Goal: Entertainment & Leisure: Consume media (video, audio)

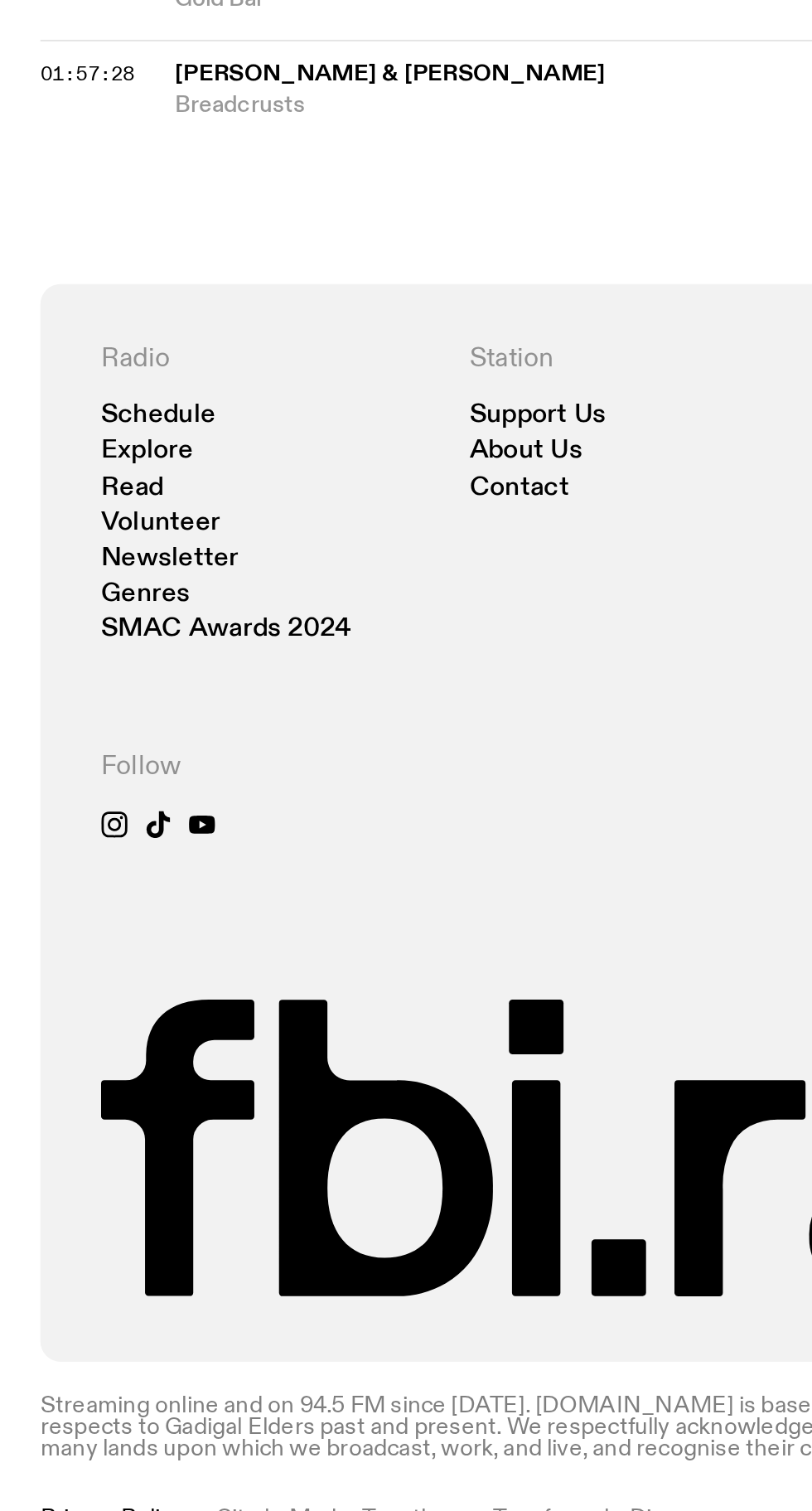
scroll to position [1511, 0]
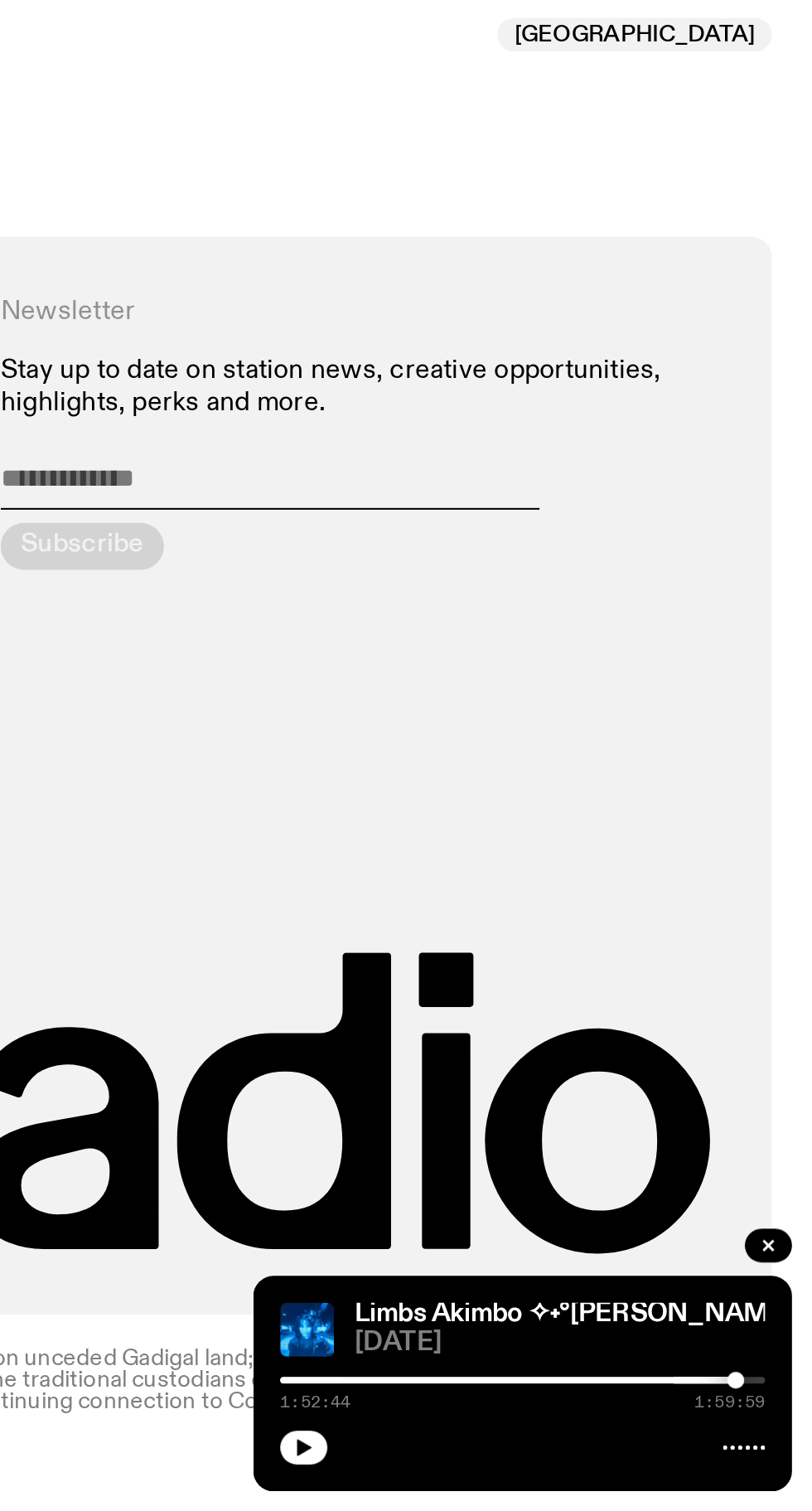
click at [562, 1479] on icon "button" at bounding box center [562, 1479] width 7 height 8
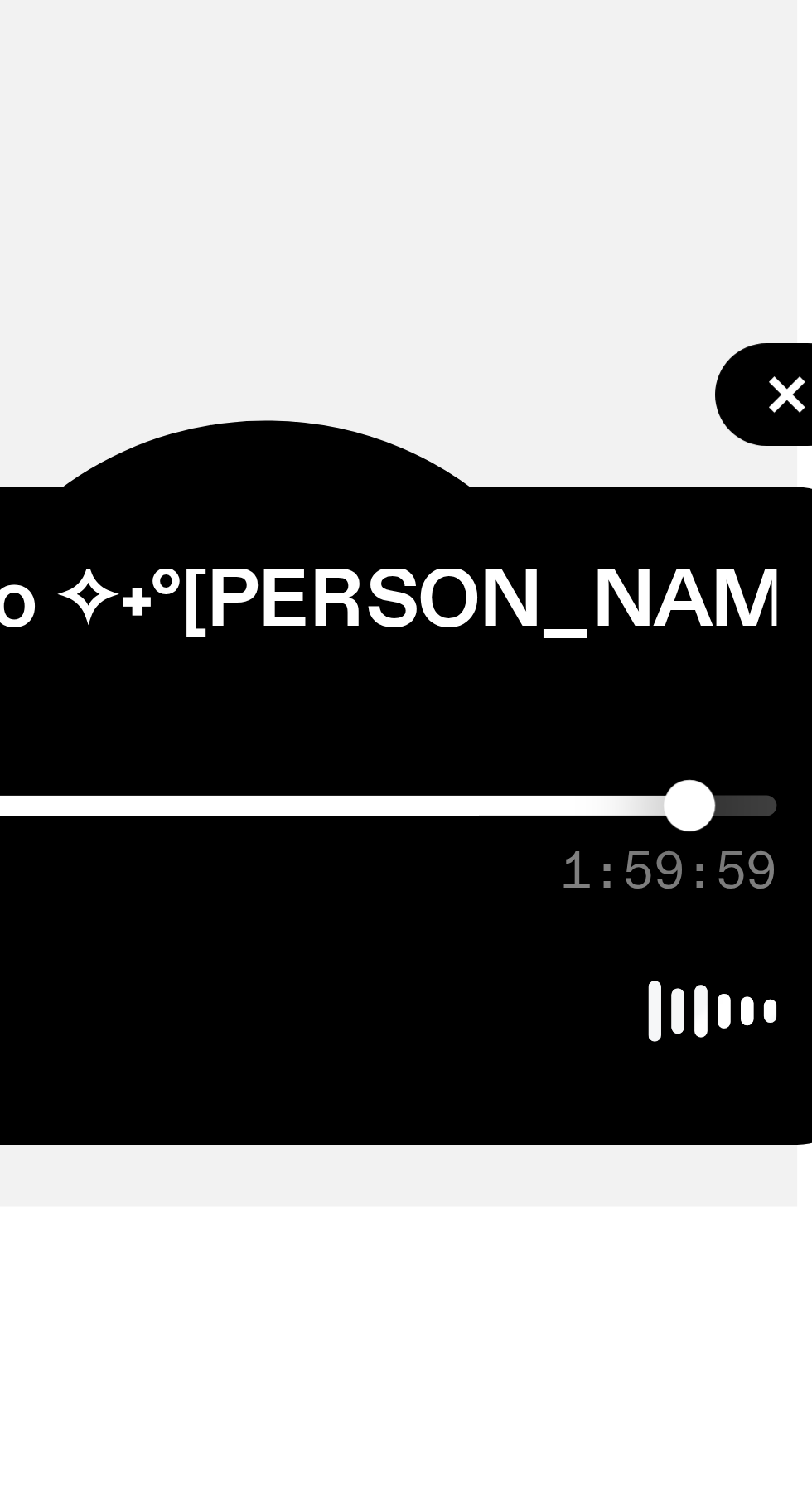
scroll to position [1400, 0]
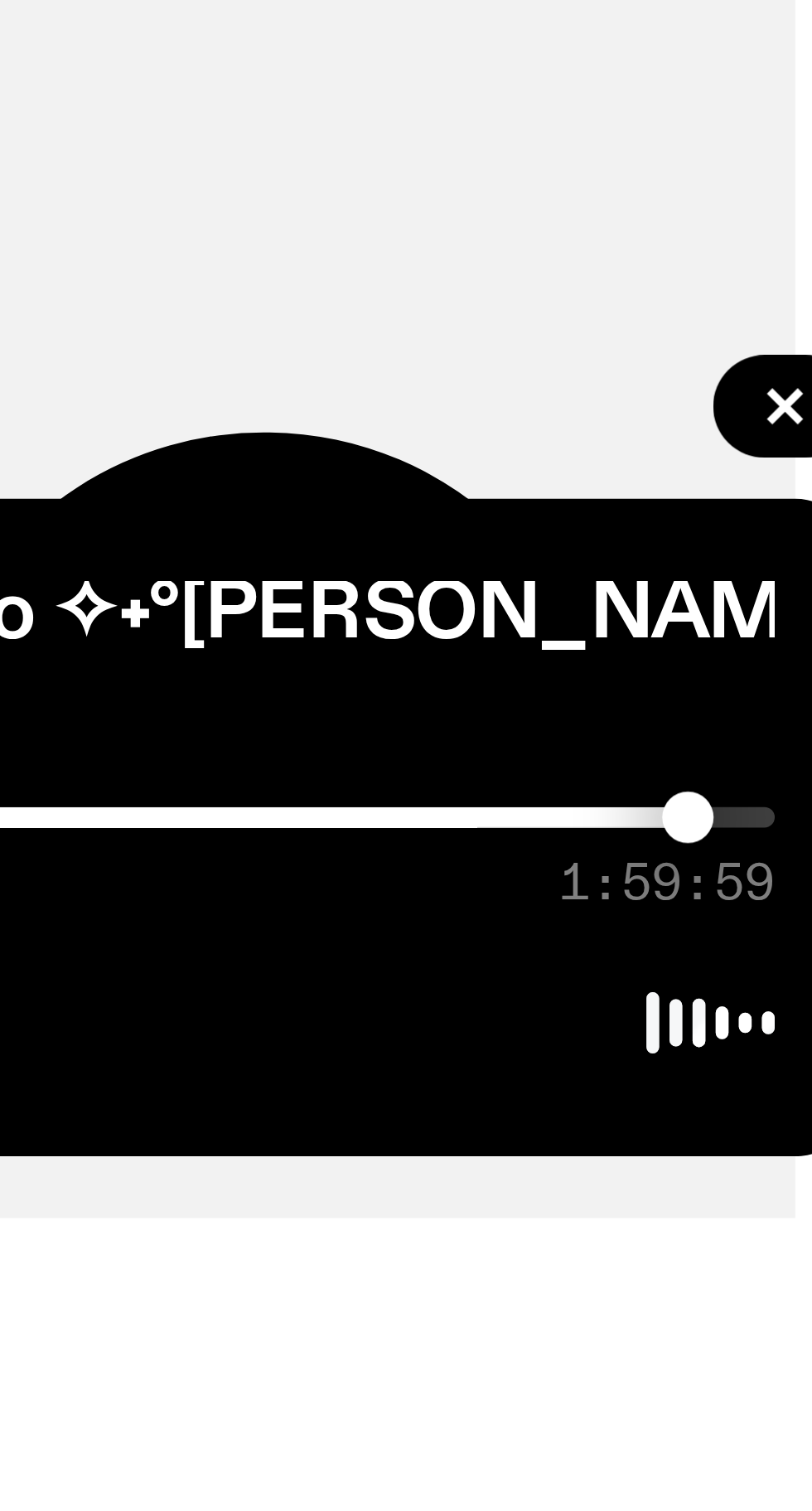
click at [780, 1448] on div at bounding box center [670, 1446] width 239 height 4
click at [780, 1451] on div at bounding box center [779, 1446] width 8 height 8
click at [785, 1448] on div at bounding box center [670, 1446] width 239 height 4
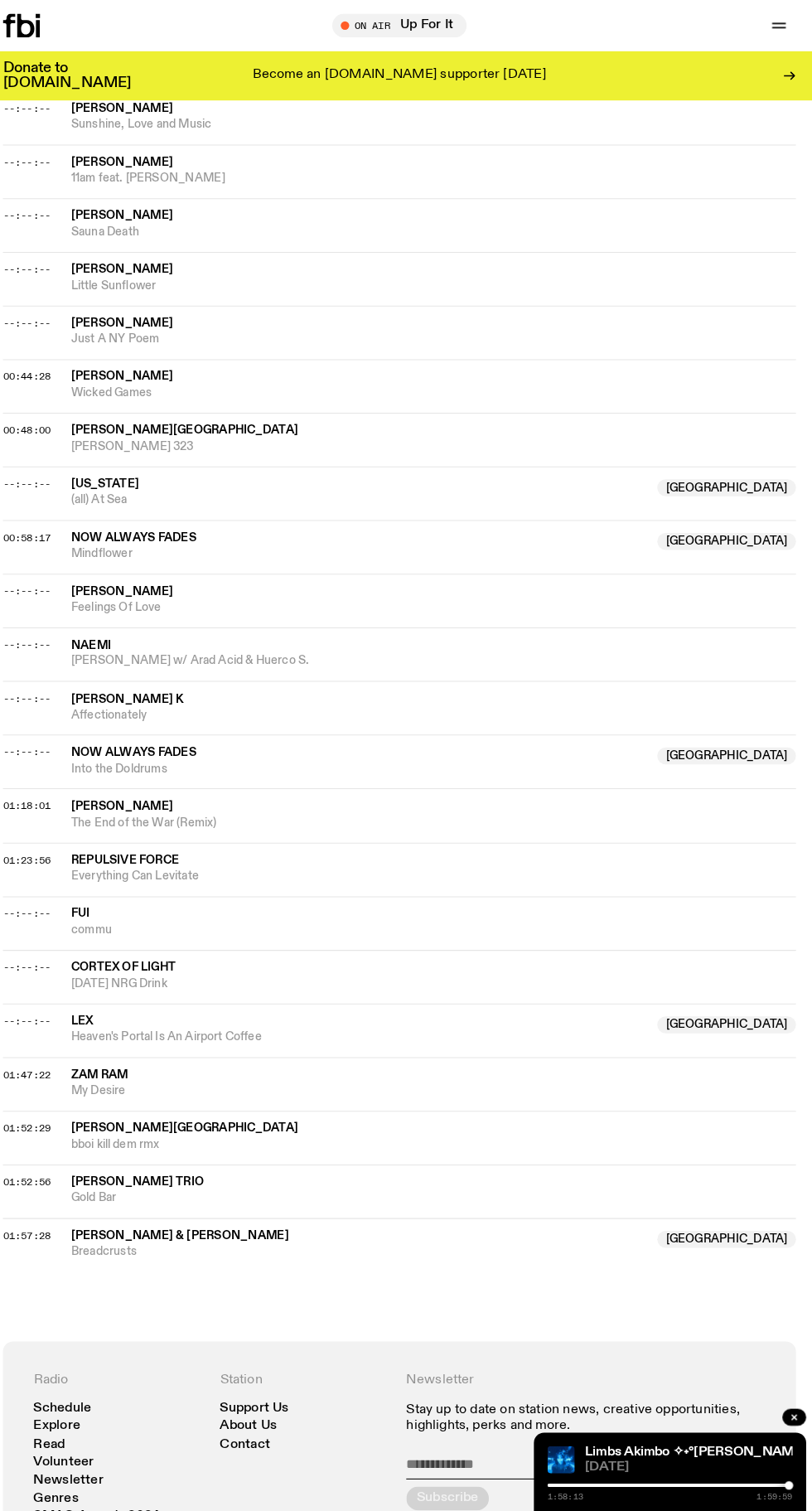
scroll to position [1082, 0]
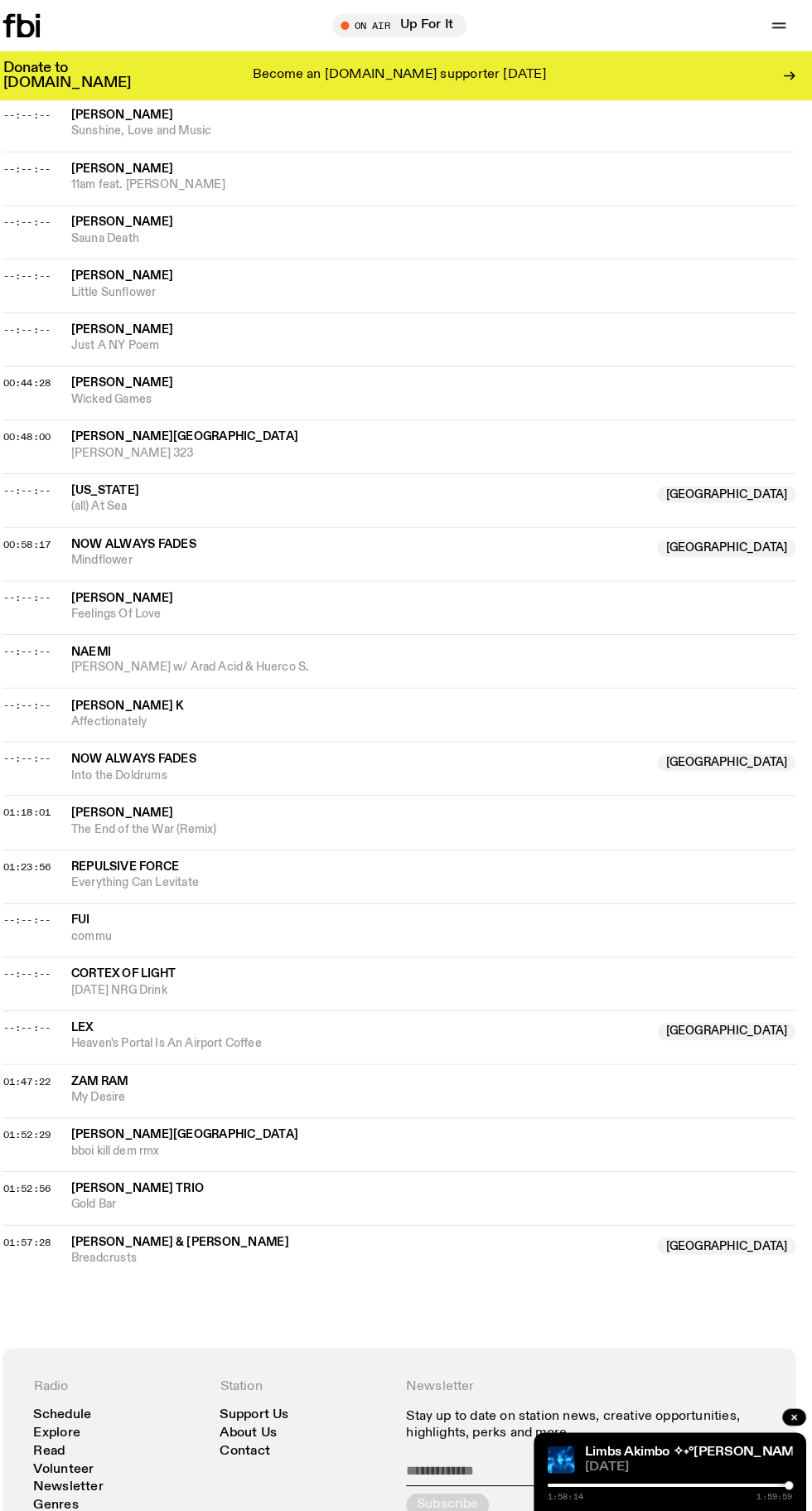
click at [710, 1445] on div at bounding box center [666, 1446] width 239 height 4
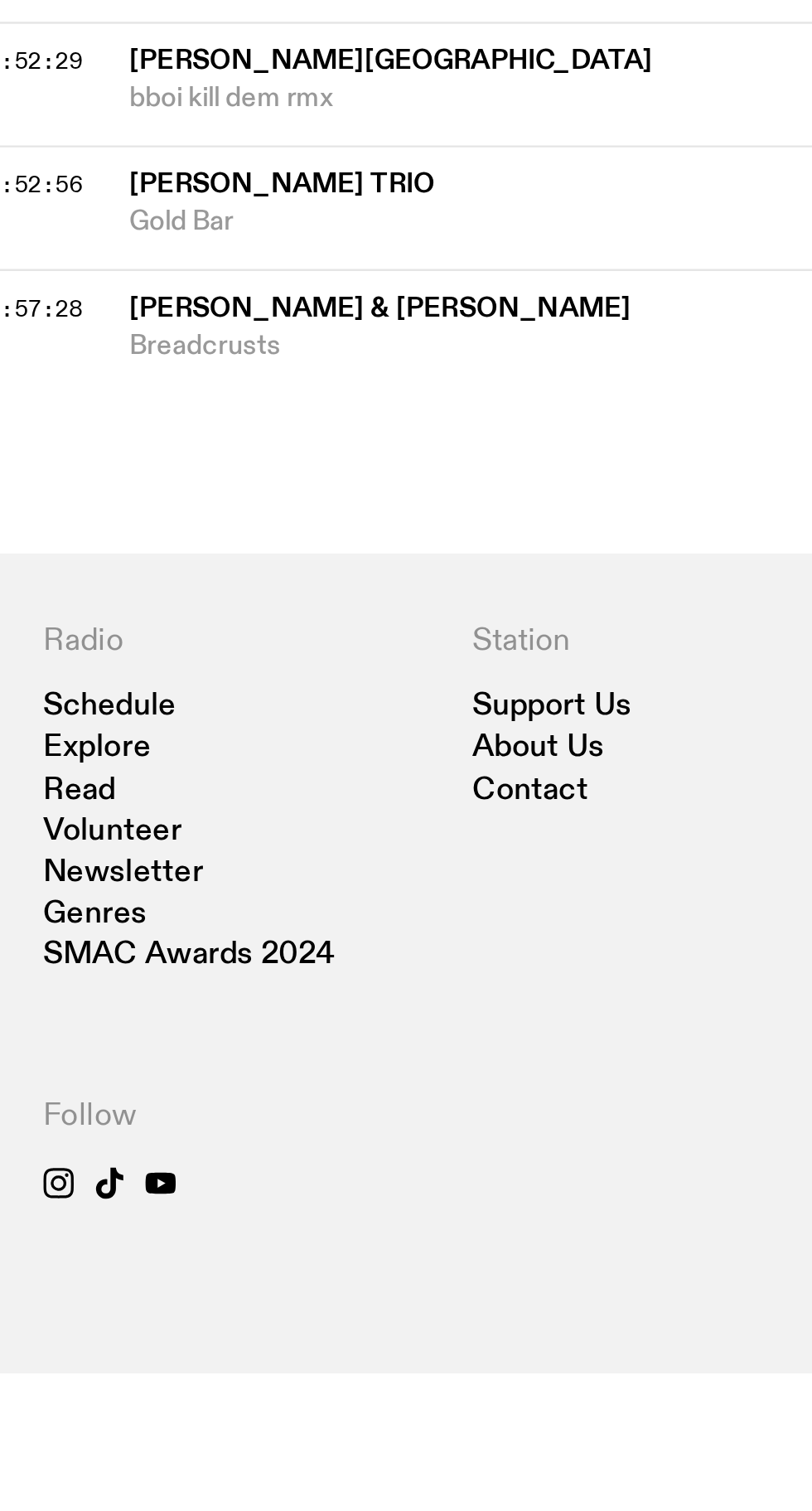
scroll to position [1511, 0]
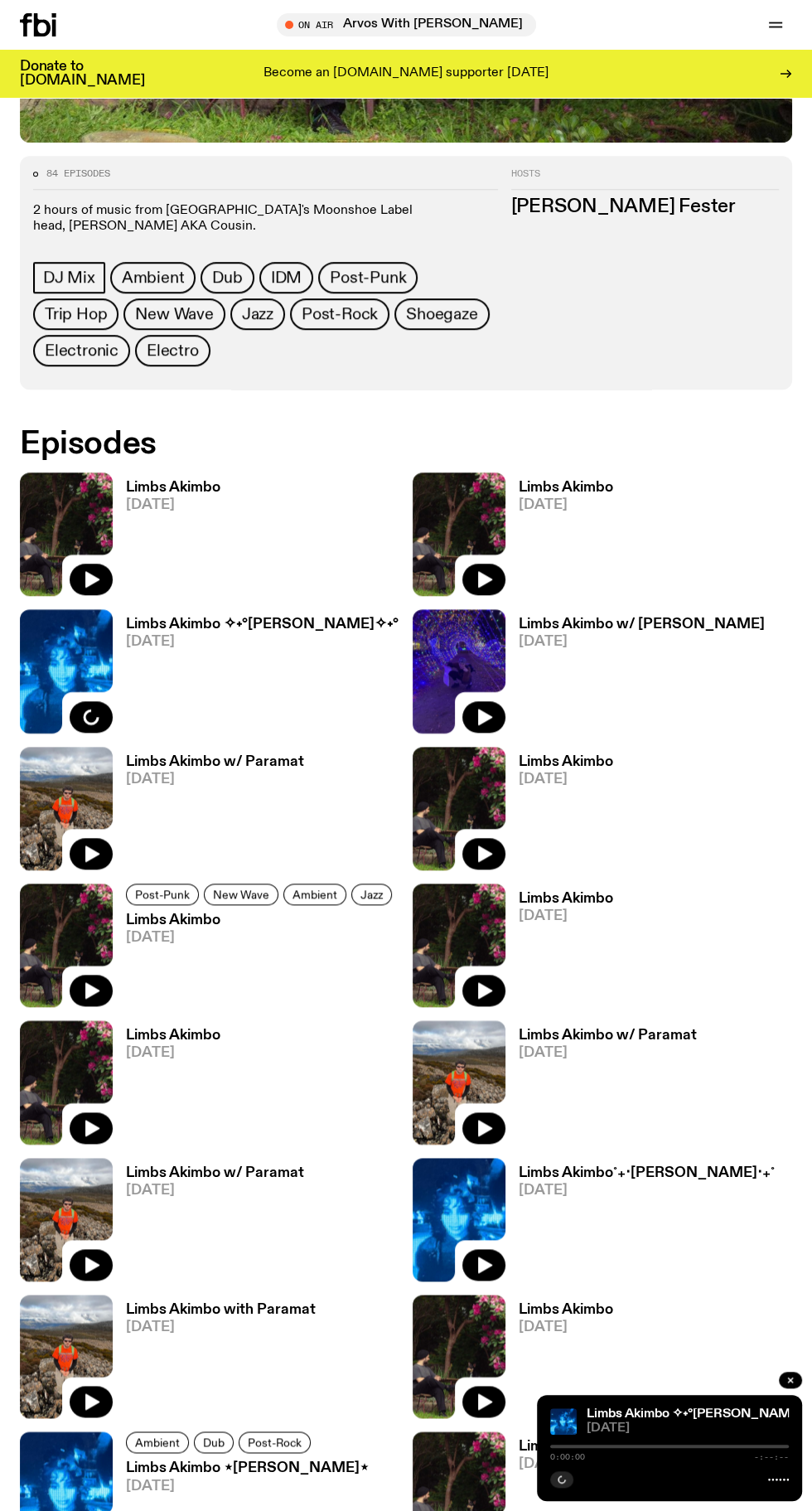
scroll to position [656, 0]
click at [20, 509] on img at bounding box center [67, 534] width 93 height 124
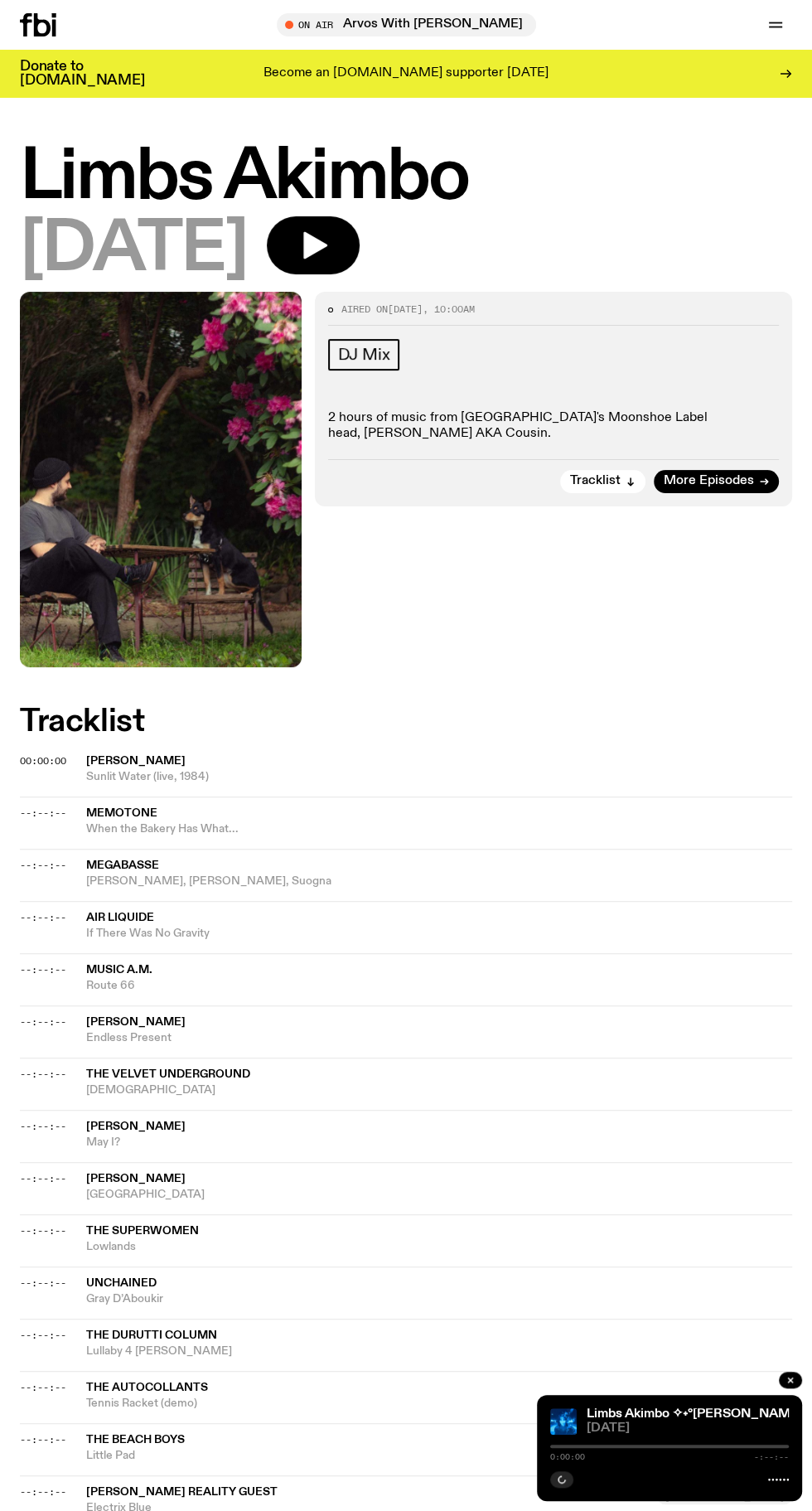
click at [327, 245] on icon "button" at bounding box center [315, 246] width 24 height 27
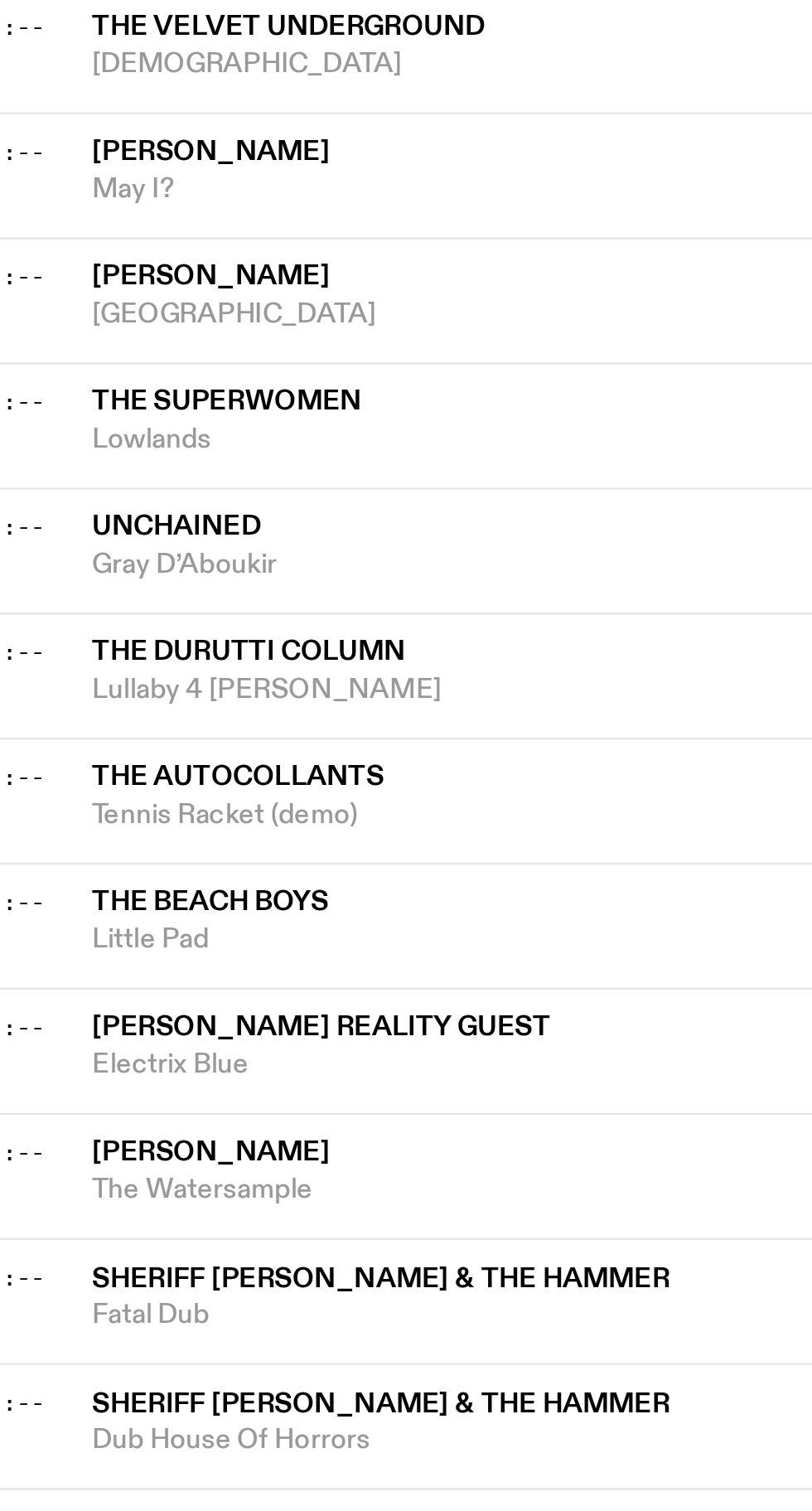
scroll to position [709, 0]
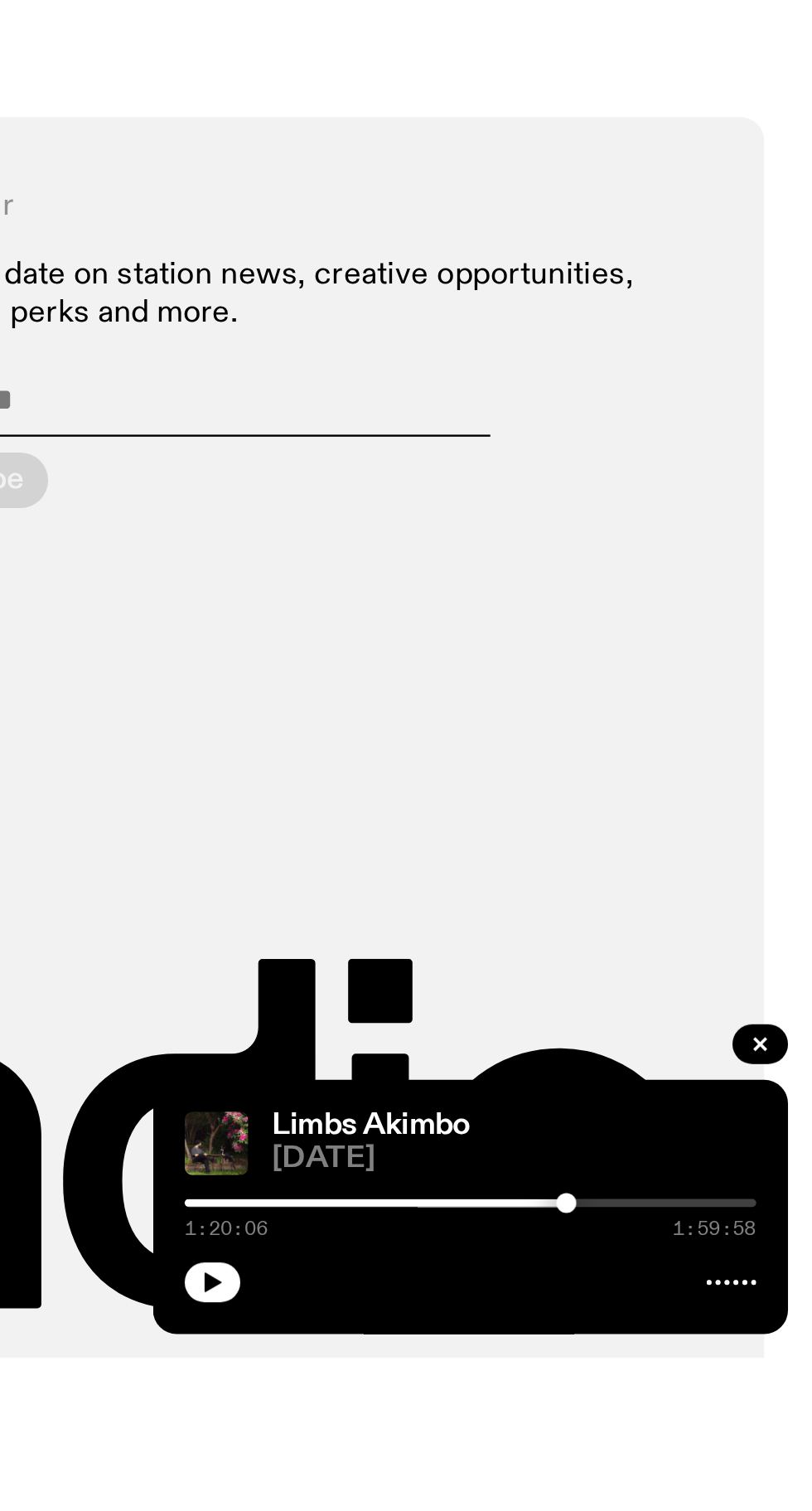
click at [562, 1484] on icon "button" at bounding box center [562, 1479] width 7 height 8
click at [619, 1448] on div at bounding box center [591, 1446] width 239 height 4
click at [767, 1448] on div at bounding box center [670, 1446] width 239 height 4
click at [699, 1448] on div at bounding box center [648, 1446] width 239 height 4
click at [699, 1448] on div at bounding box center [670, 1446] width 239 height 4
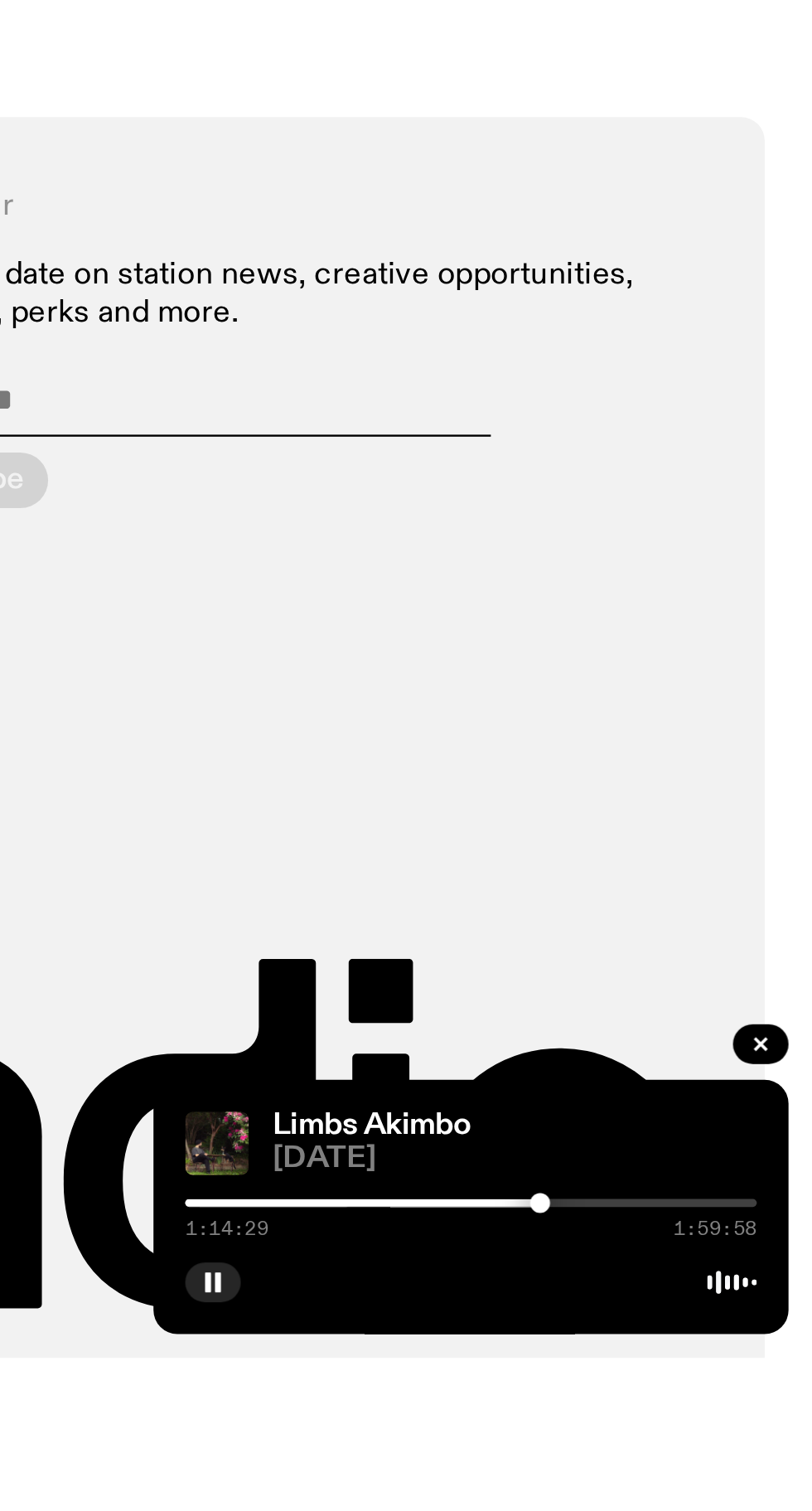
click at [663, 1448] on div at bounding box center [580, 1446] width 239 height 4
click at [648, 1448] on div at bounding box center [543, 1446] width 239 height 4
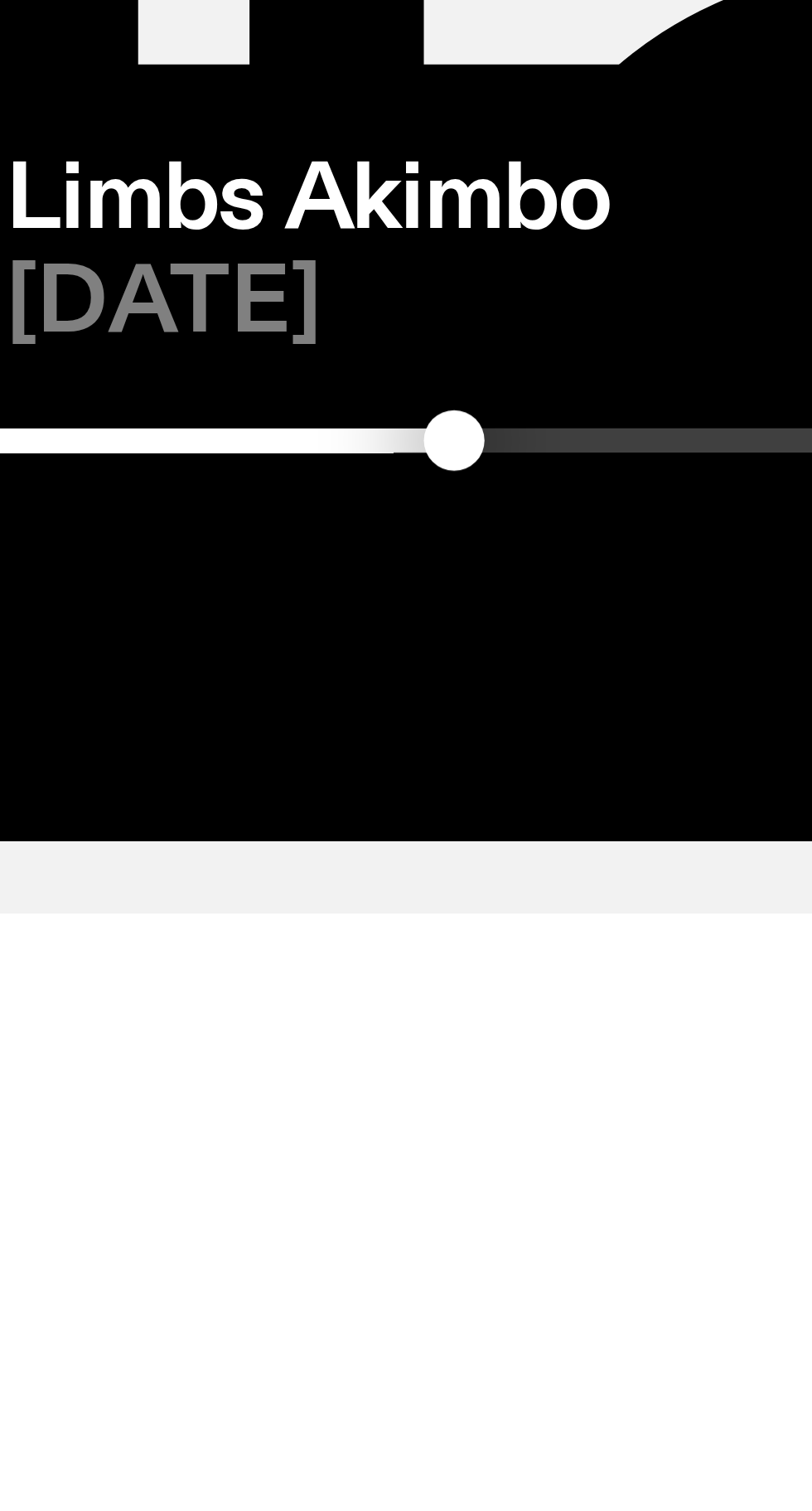
scroll to position [1022, 0]
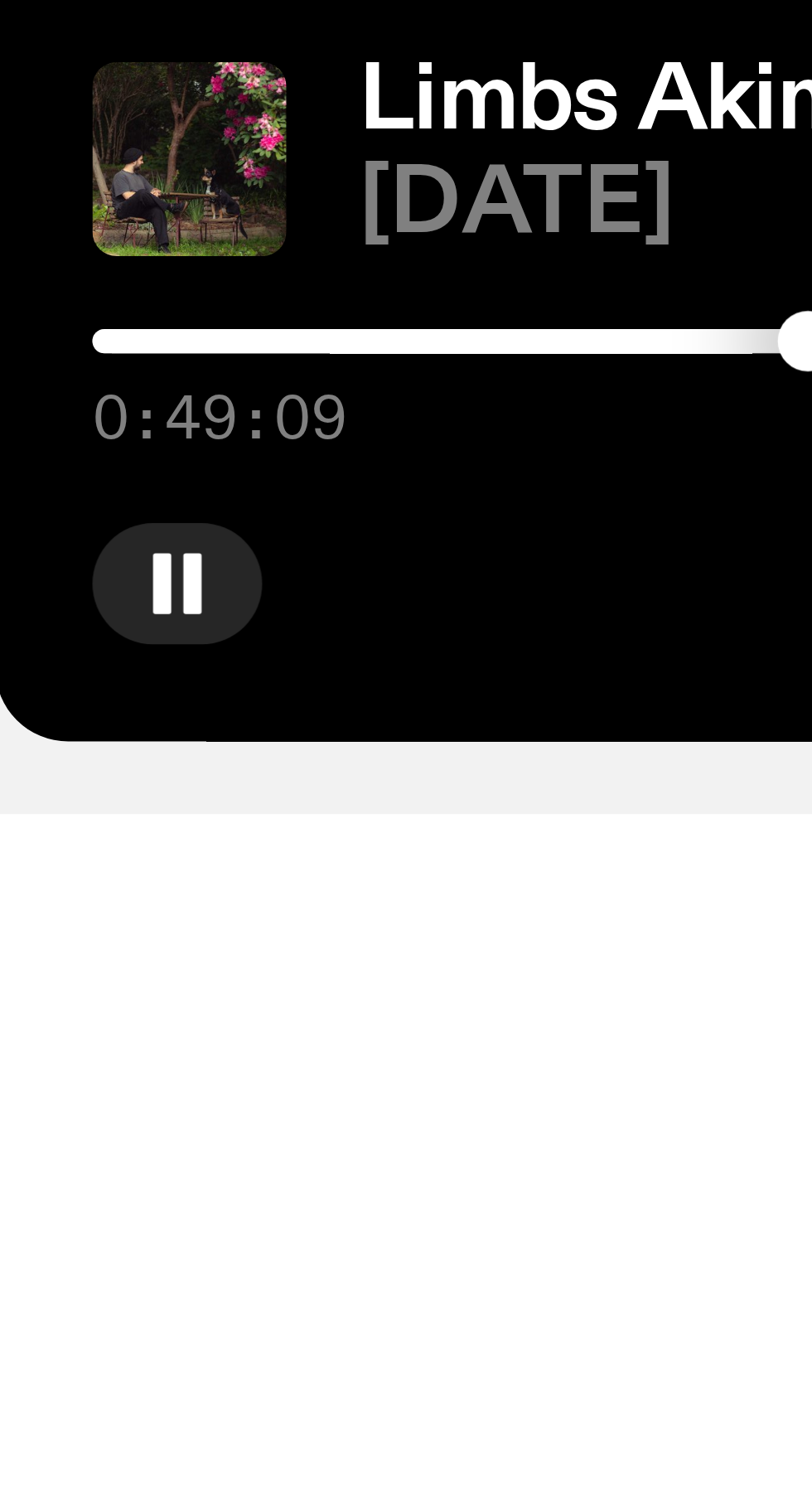
click at [560, 1448] on div at bounding box center [529, 1446] width 239 height 4
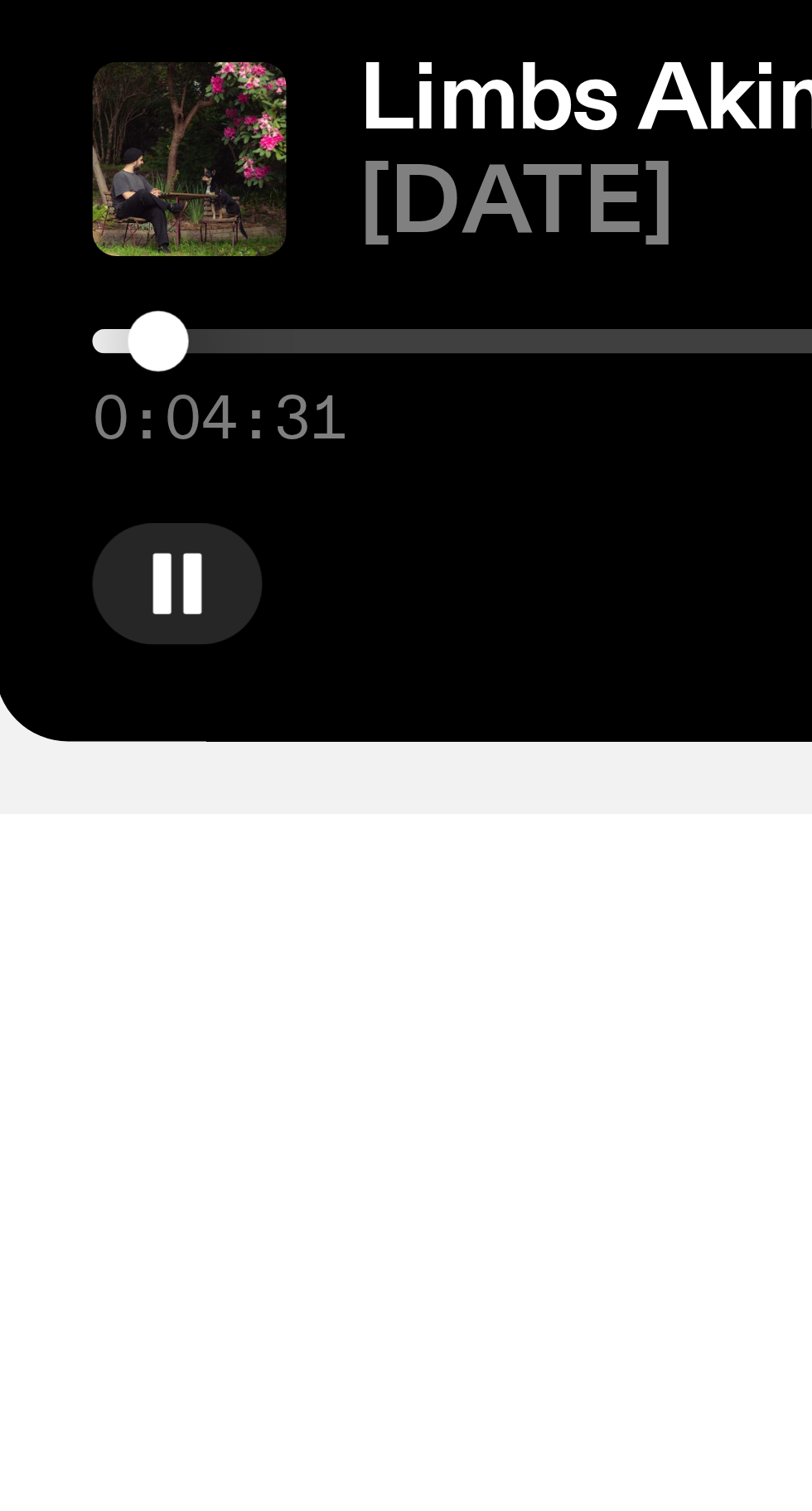
click at [553, 1448] on div at bounding box center [440, 1446] width 239 height 4
click at [568, 1448] on div at bounding box center [670, 1446] width 239 height 4
click at [564, 1451] on div at bounding box center [563, 1446] width 8 height 8
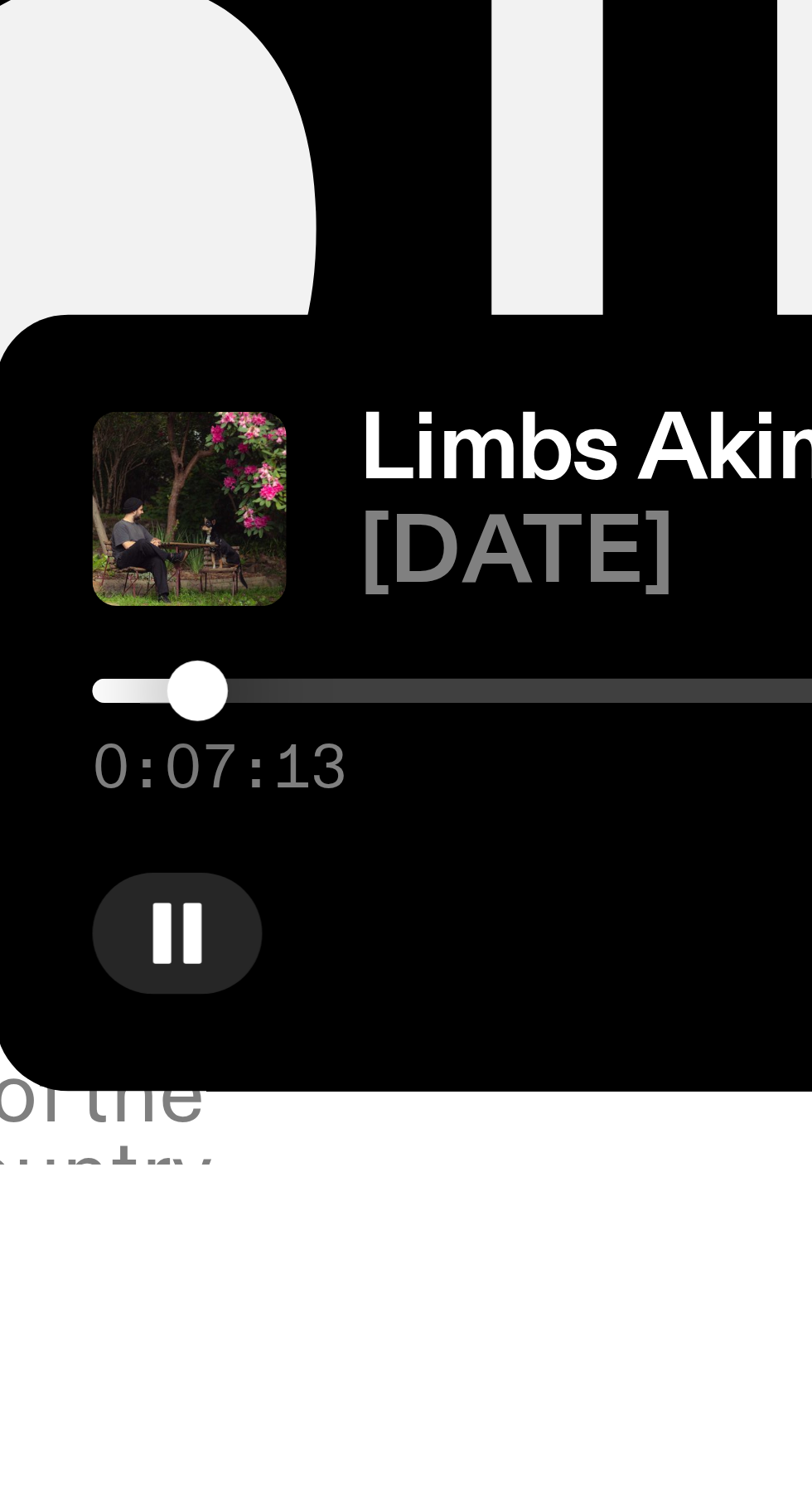
scroll to position [1129, 0]
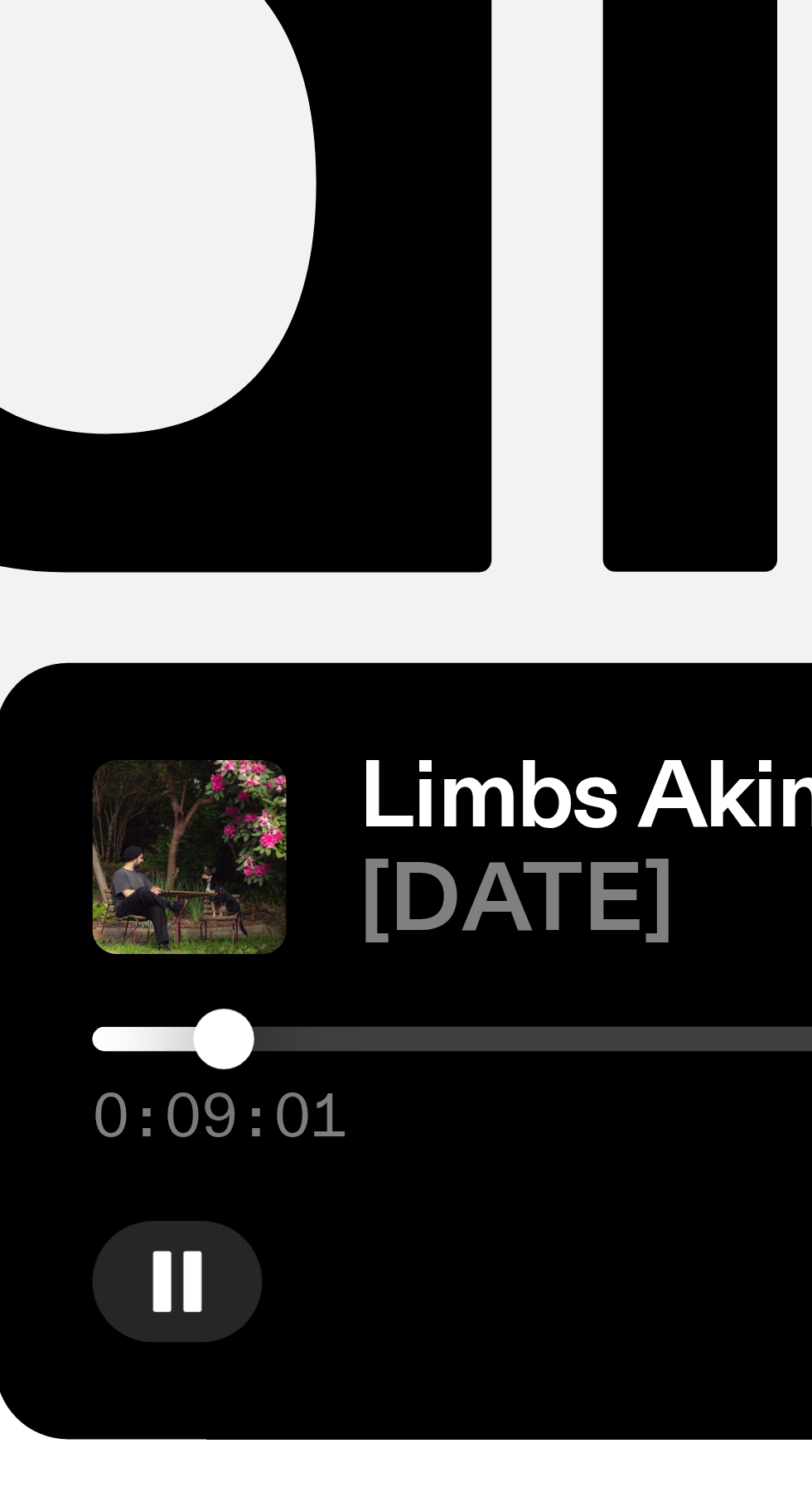
click at [582, 1445] on div at bounding box center [670, 1446] width 239 height 4
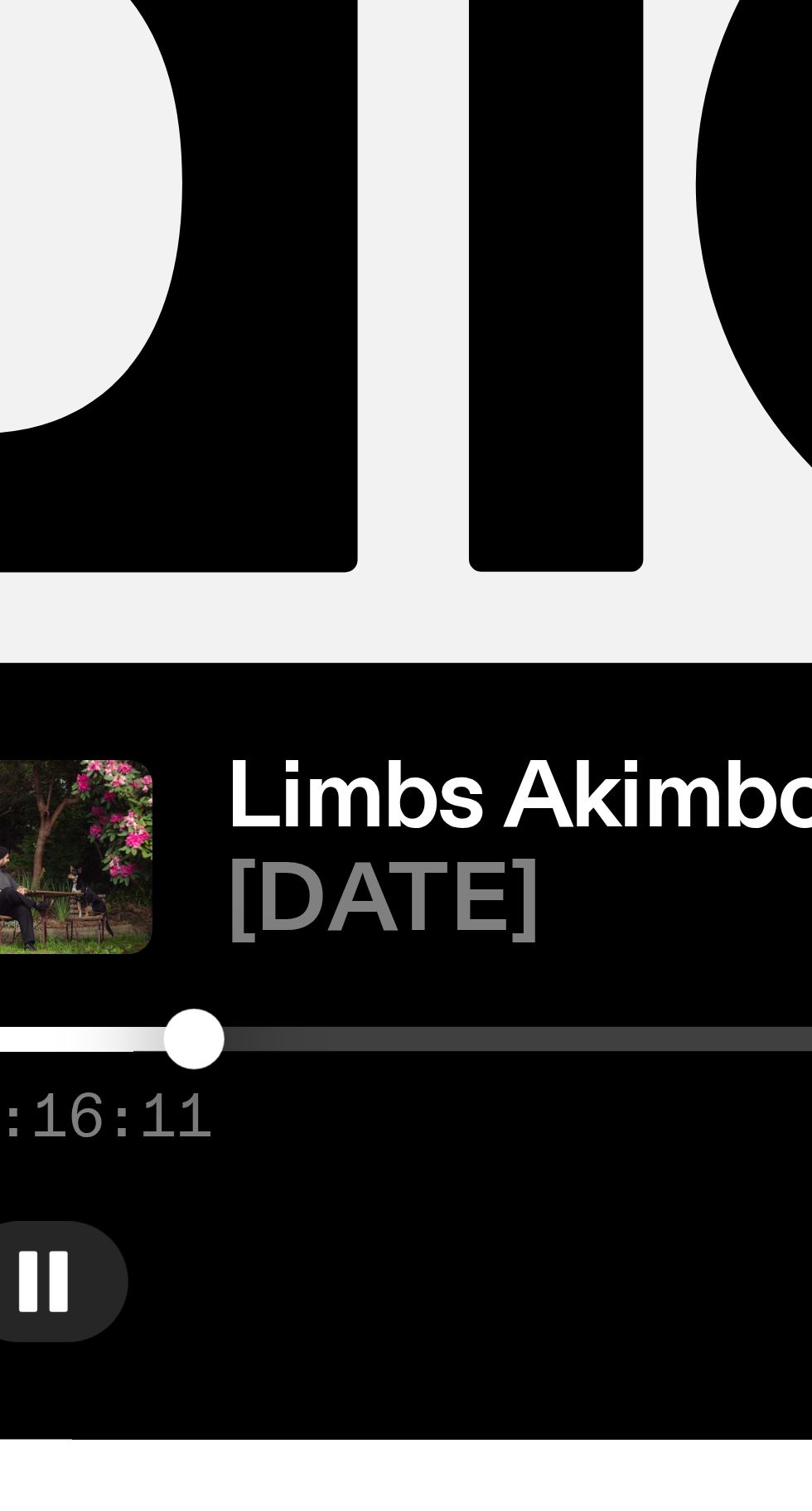
click at [601, 1445] on div at bounding box center [670, 1446] width 239 height 4
click at [624, 1447] on div at bounding box center [670, 1446] width 239 height 4
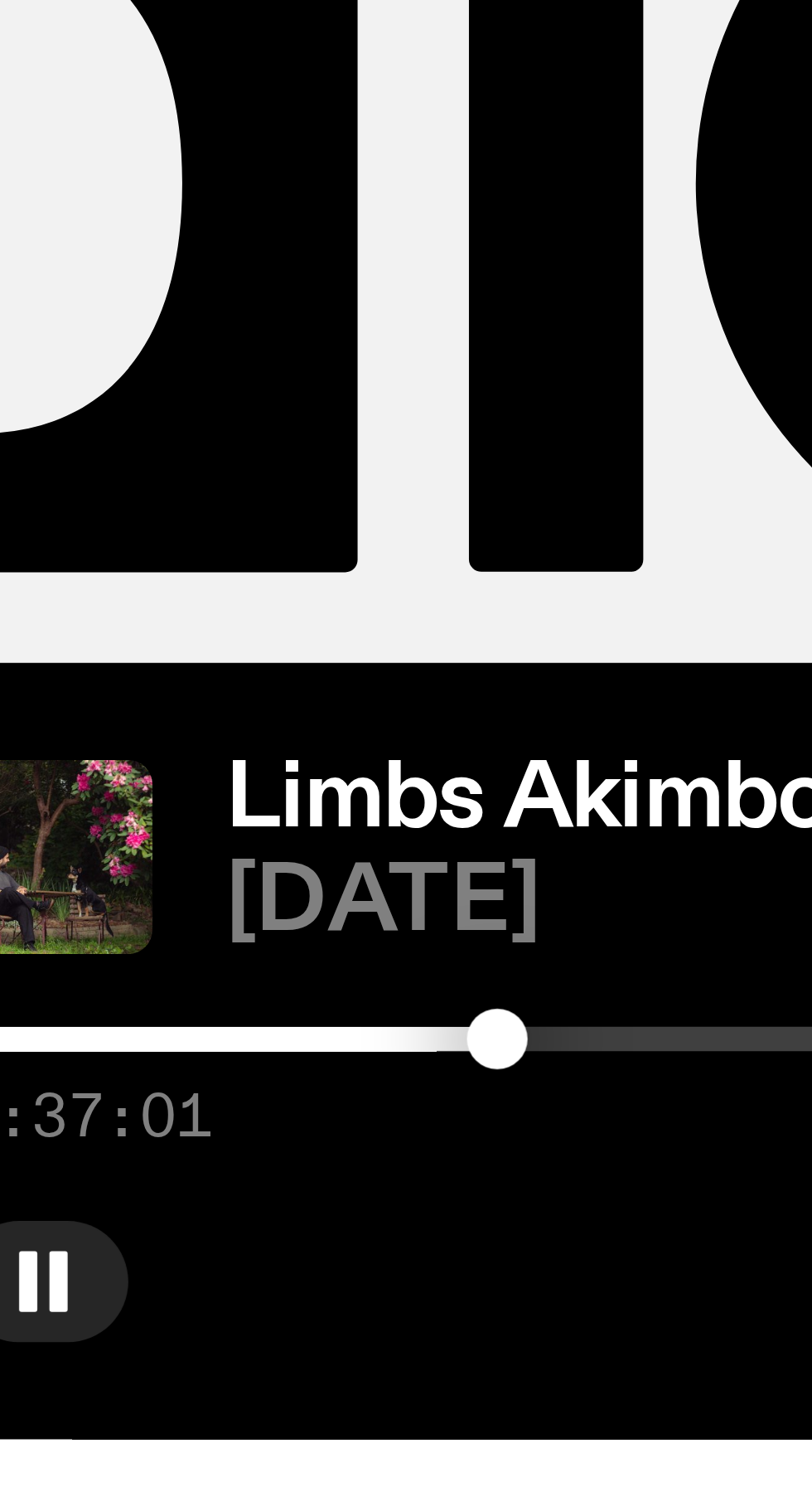
click at [640, 1445] on div at bounding box center [670, 1446] width 239 height 4
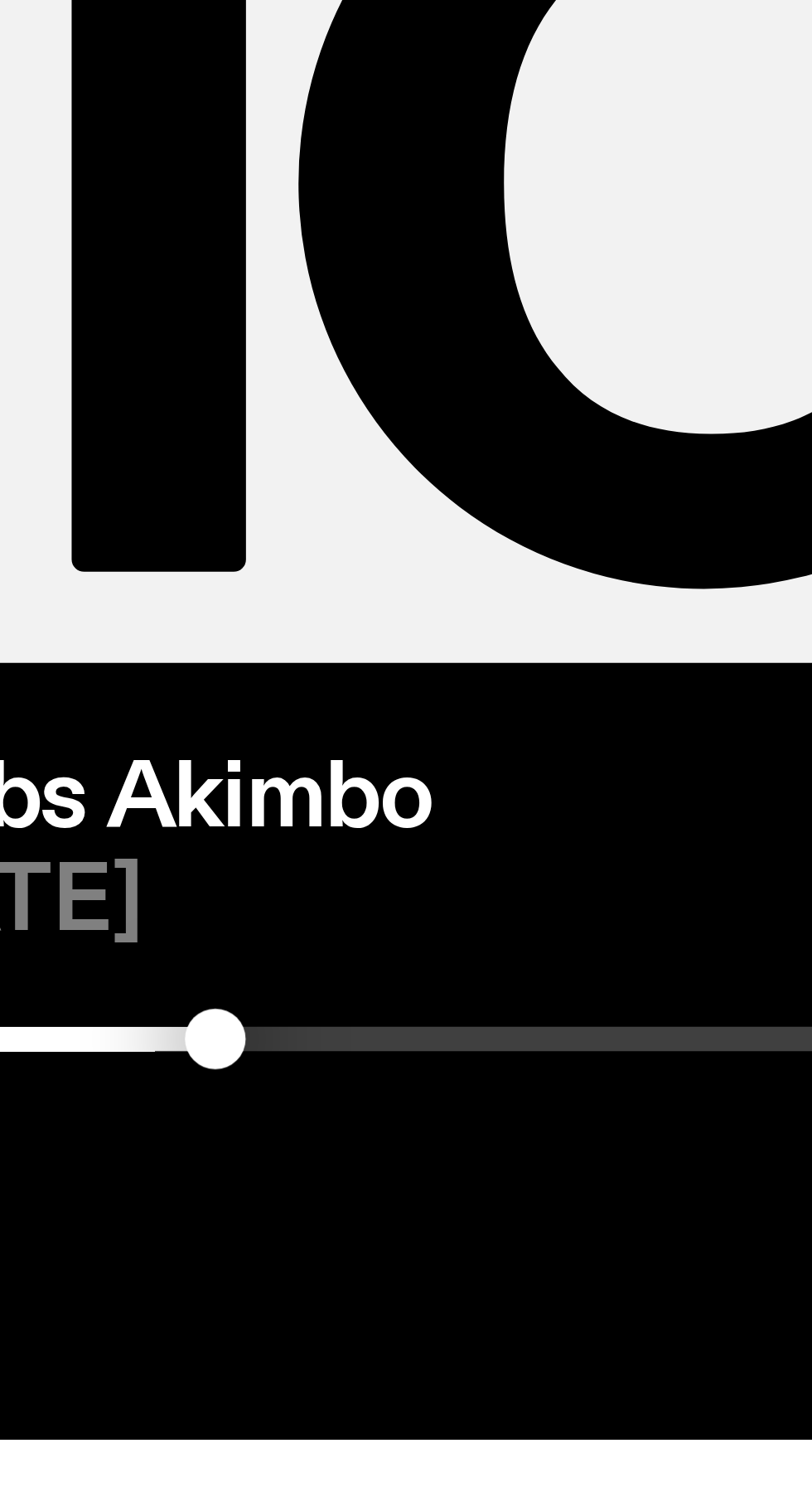
click at [656, 1444] on div at bounding box center [670, 1446] width 239 height 4
click at [673, 1445] on div at bounding box center [670, 1446] width 239 height 4
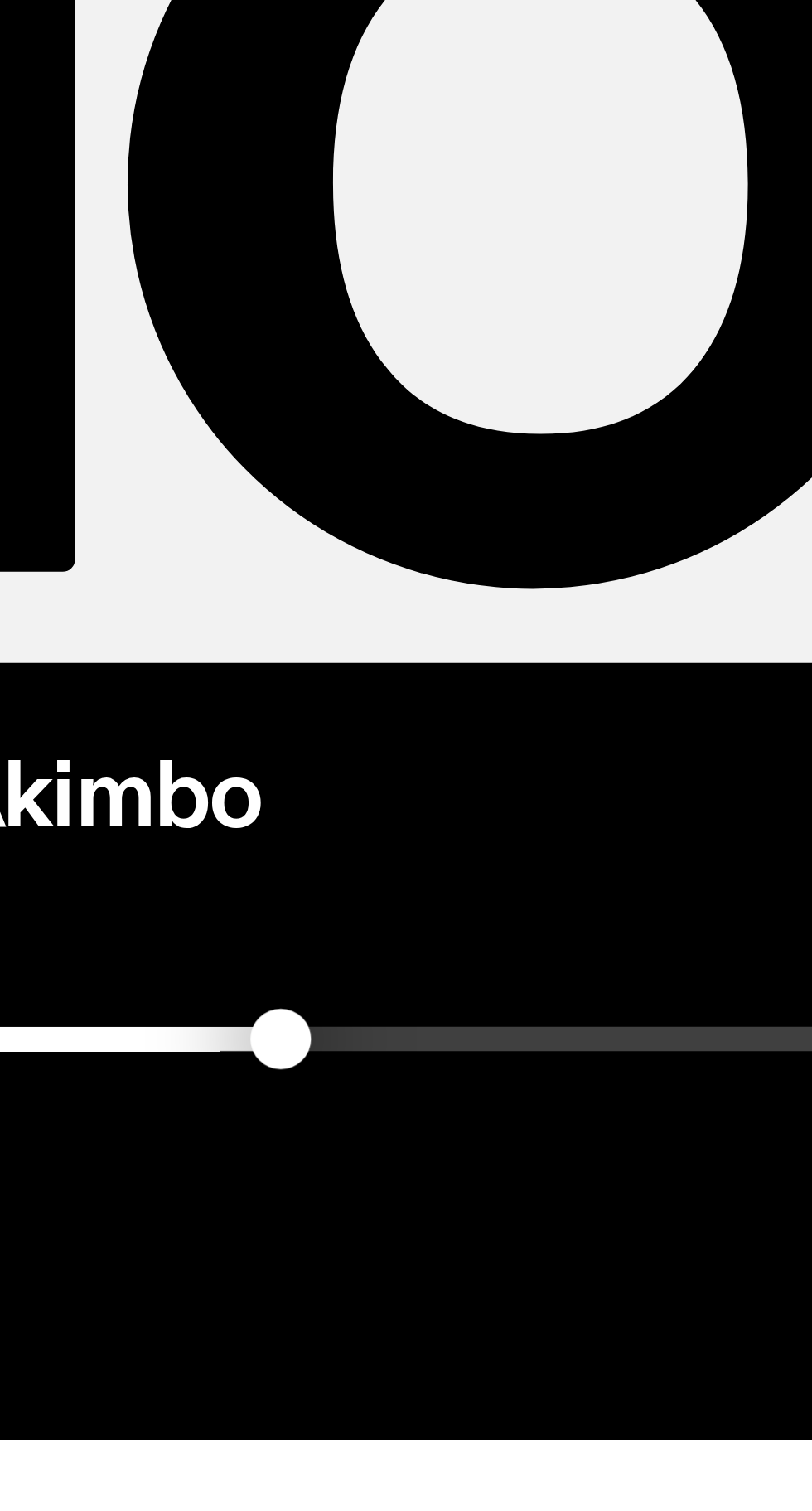
click at [682, 1447] on div at bounding box center [670, 1446] width 239 height 4
click at [692, 1445] on div at bounding box center [670, 1446] width 239 height 4
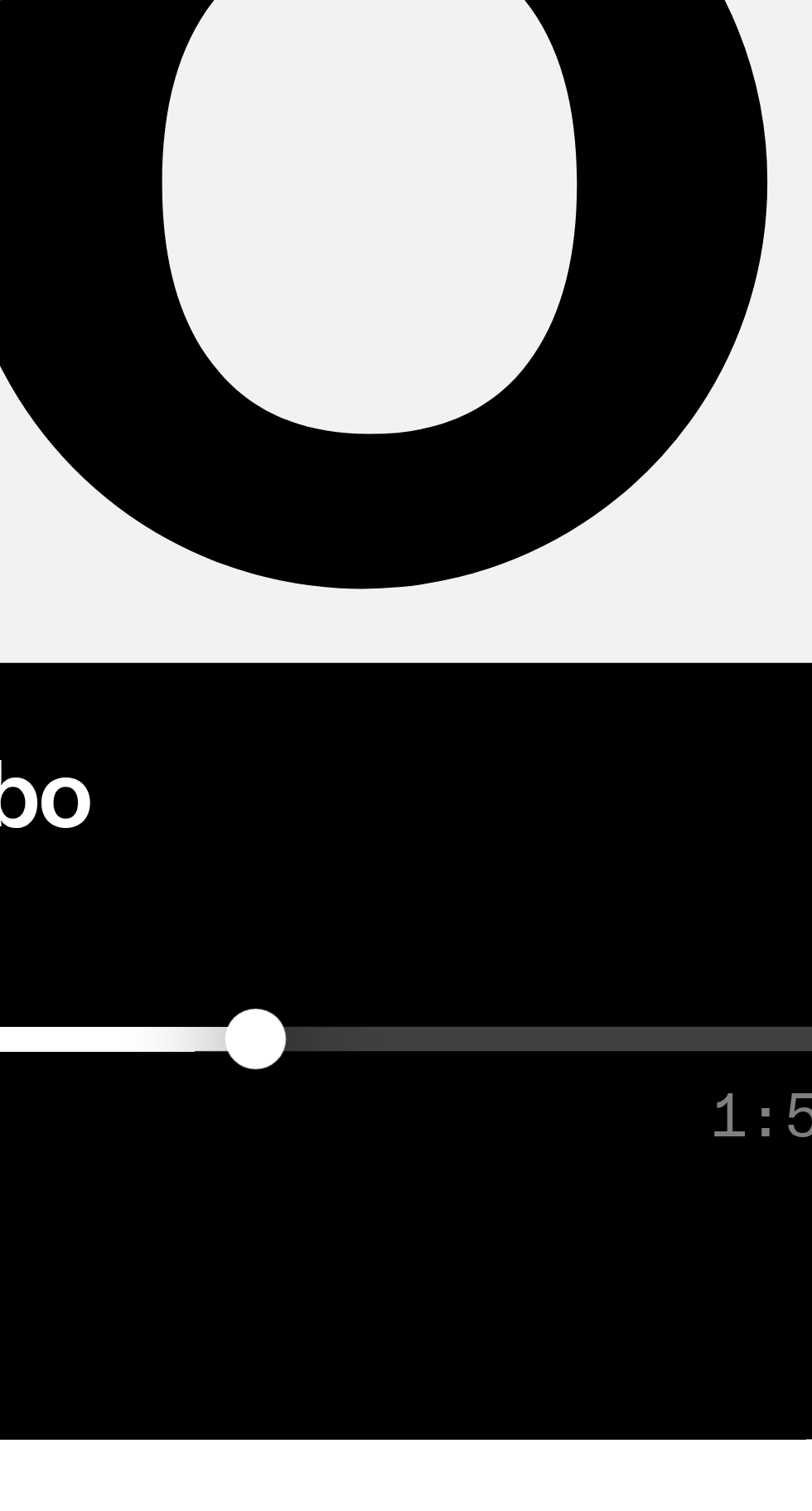
click at [701, 1446] on div at bounding box center [670, 1446] width 239 height 4
click at [711, 1447] on div at bounding box center [670, 1446] width 239 height 4
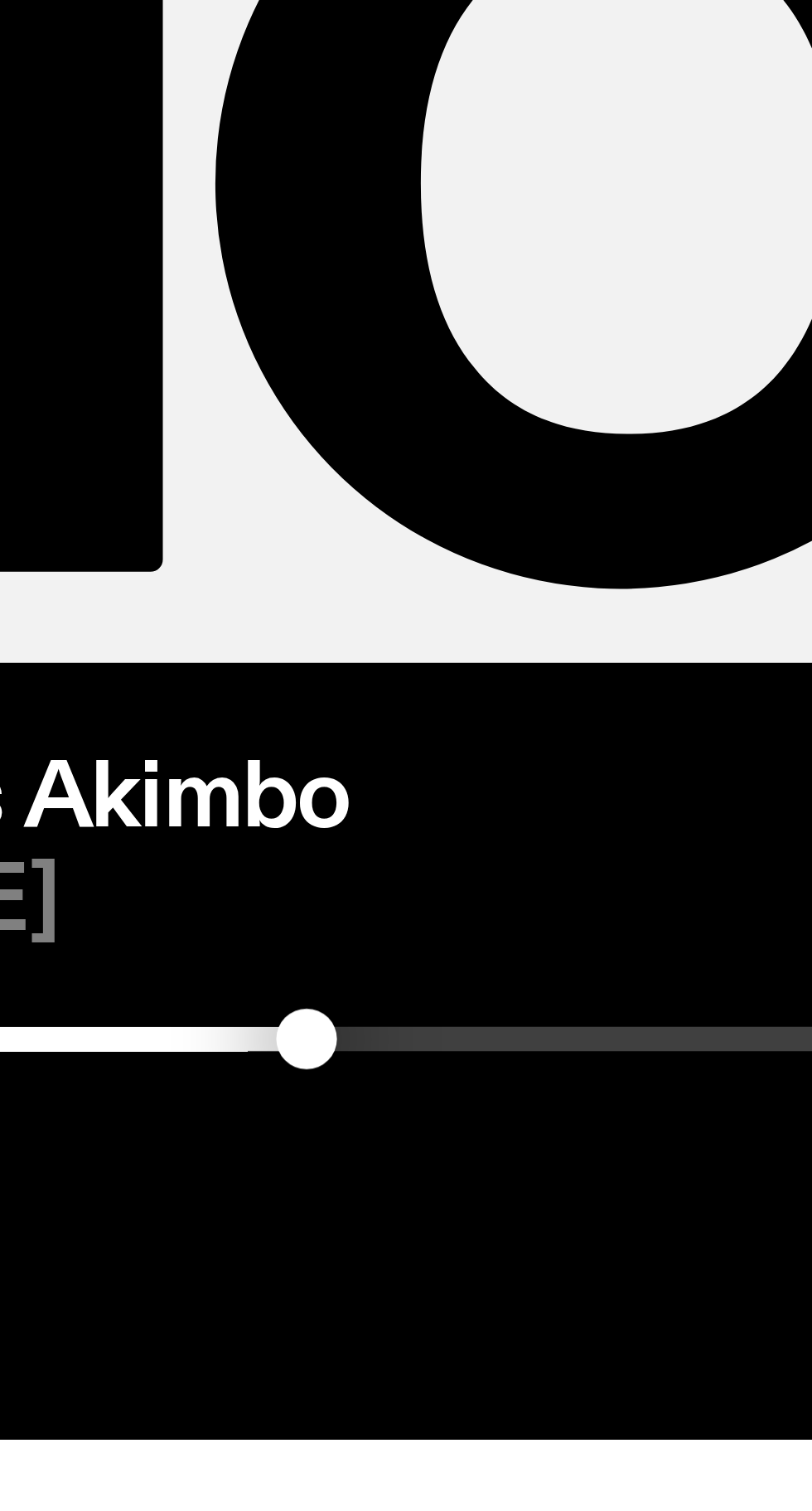
click at [671, 1446] on div at bounding box center [670, 1446] width 239 height 4
click at [683, 1446] on div at bounding box center [670, 1446] width 239 height 4
click at [690, 1447] on div at bounding box center [670, 1446] width 239 height 4
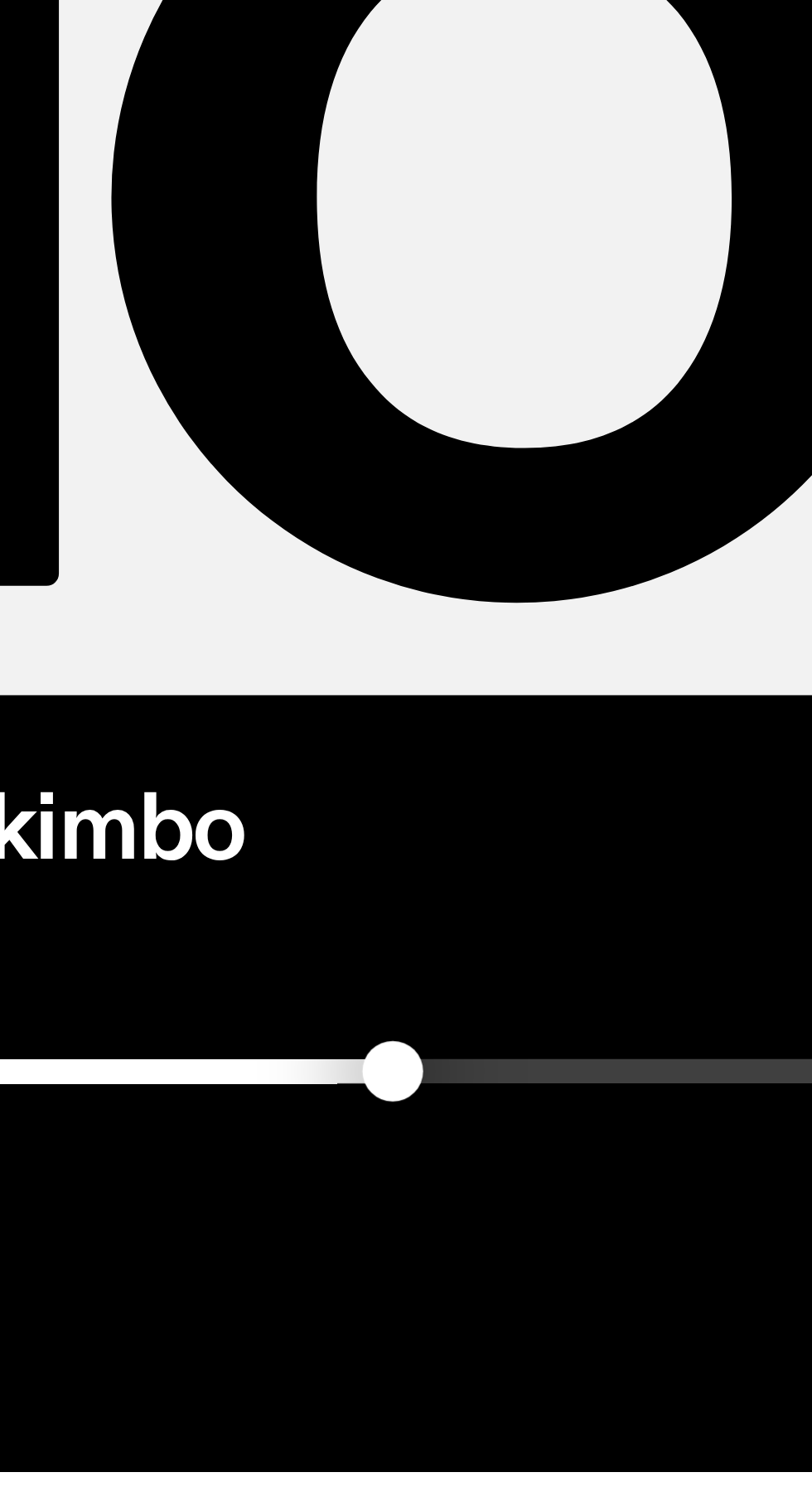
scroll to position [1132, 0]
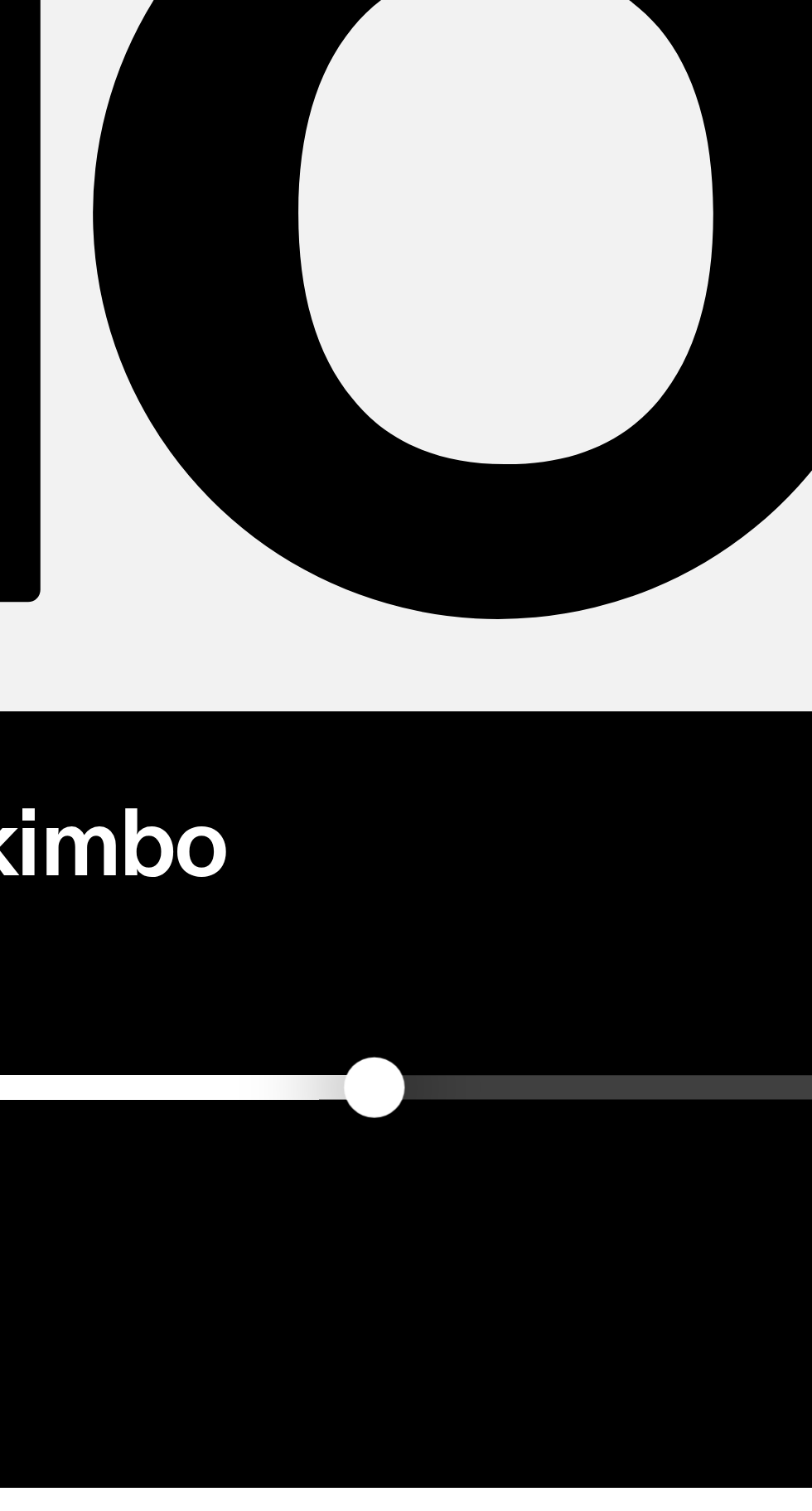
click at [697, 1444] on div at bounding box center [670, 1446] width 239 height 4
click at [707, 1447] on div at bounding box center [670, 1446] width 239 height 4
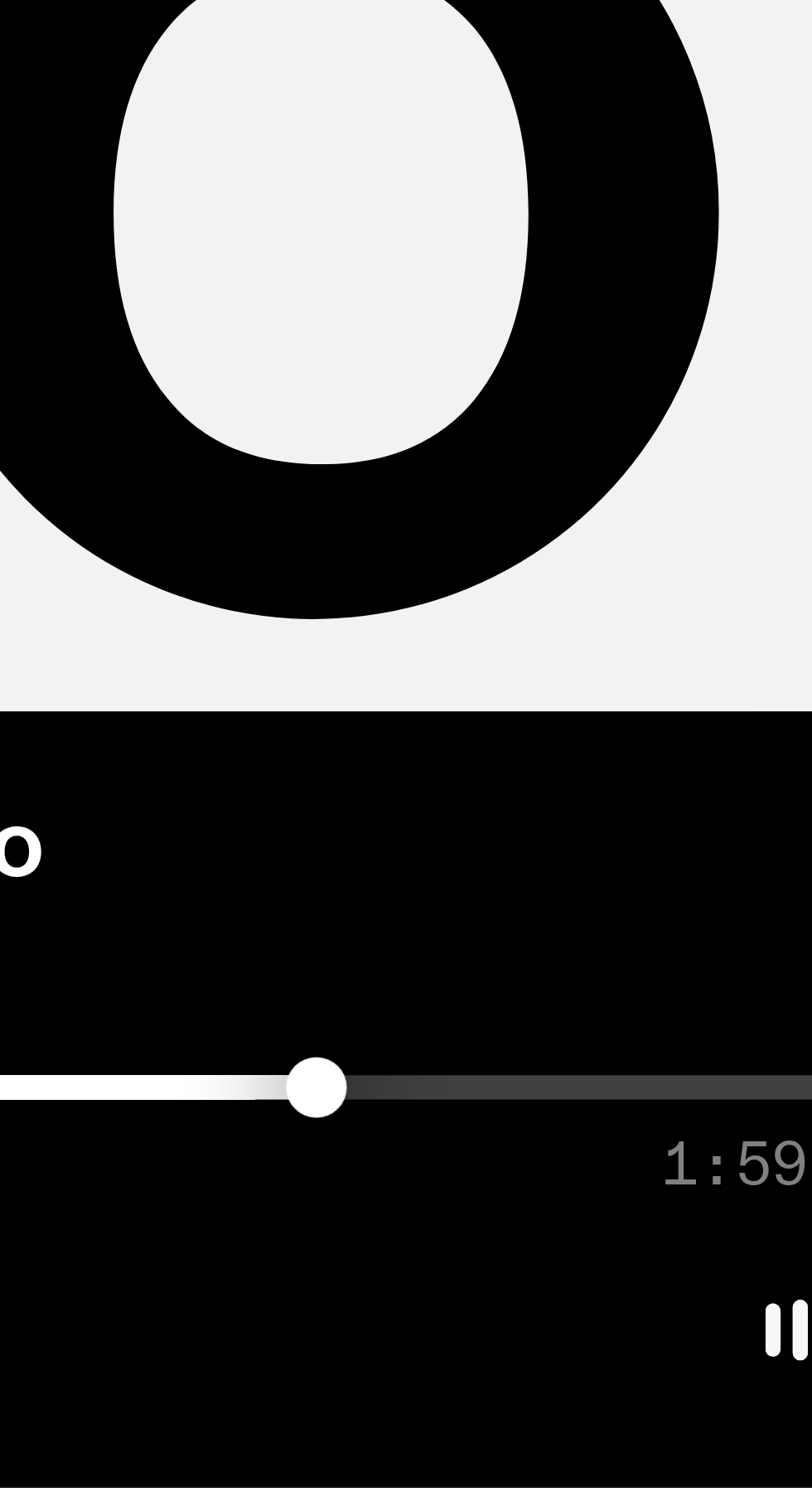
click at [717, 1445] on div at bounding box center [670, 1446] width 239 height 4
click at [724, 1445] on div at bounding box center [670, 1446] width 239 height 4
click at [733, 1444] on div at bounding box center [670, 1446] width 239 height 4
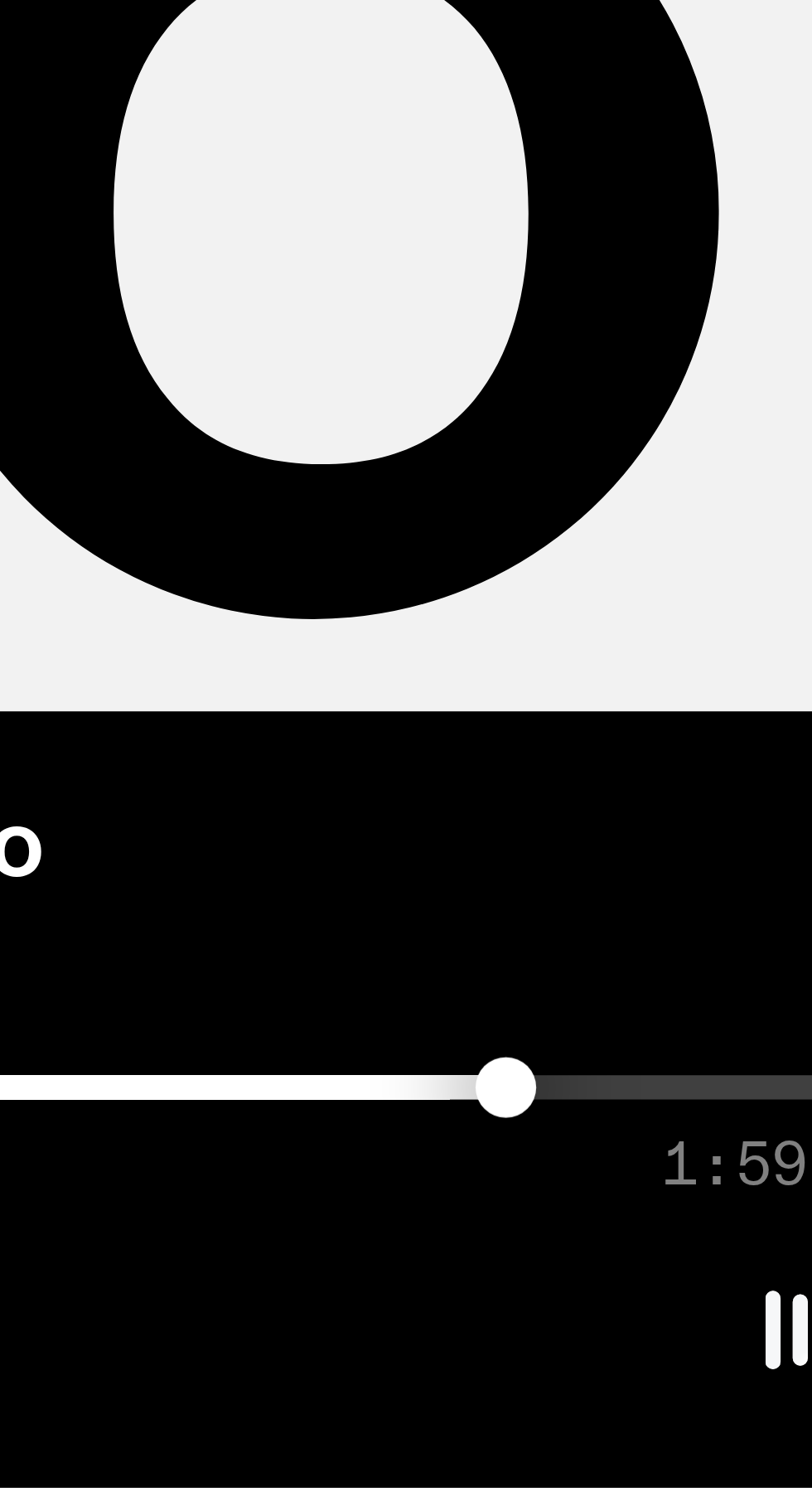
click at [740, 1447] on div at bounding box center [670, 1446] width 239 height 4
click at [749, 1447] on div at bounding box center [670, 1446] width 239 height 4
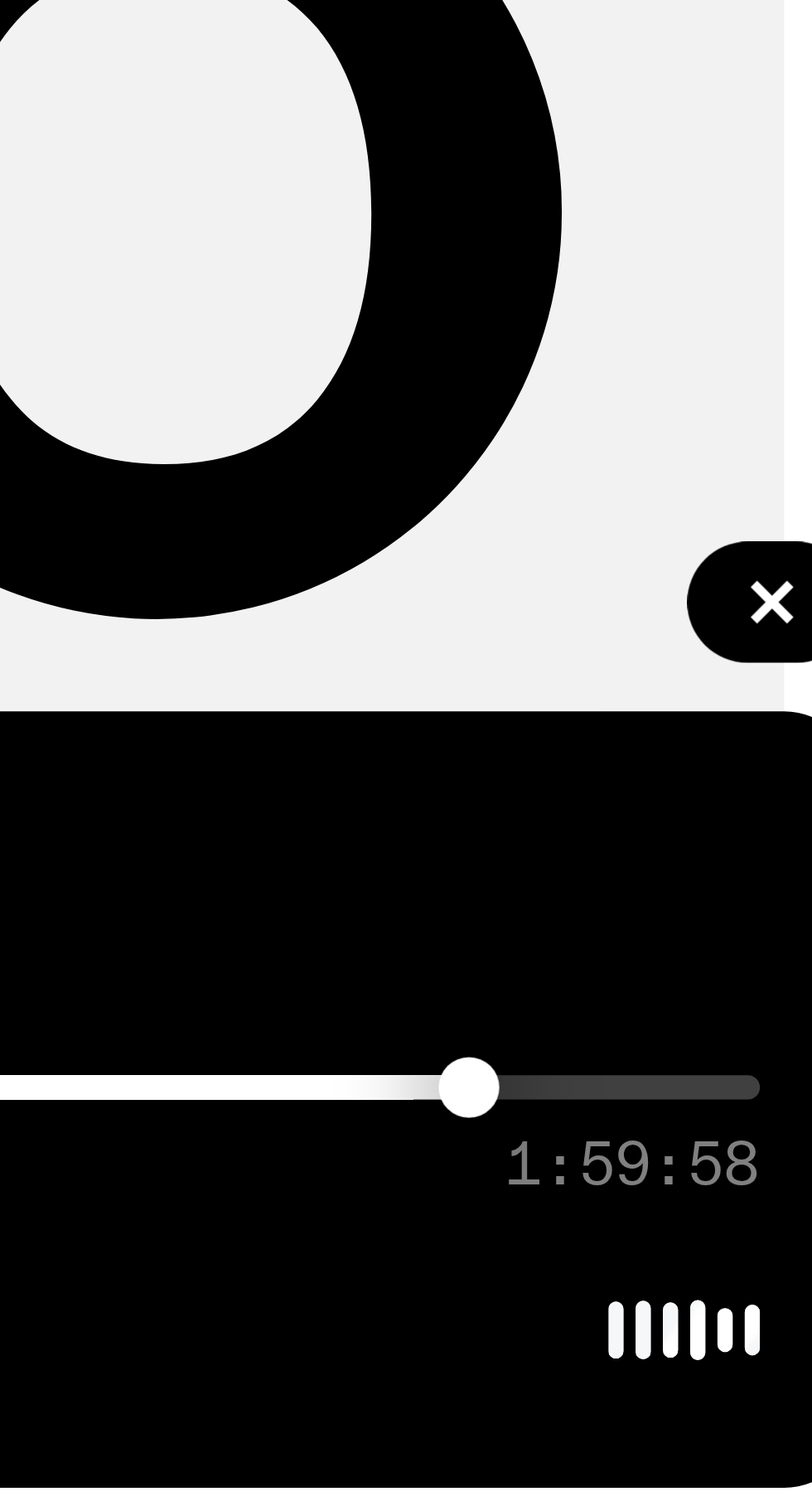
click at [756, 1445] on div at bounding box center [670, 1446] width 239 height 4
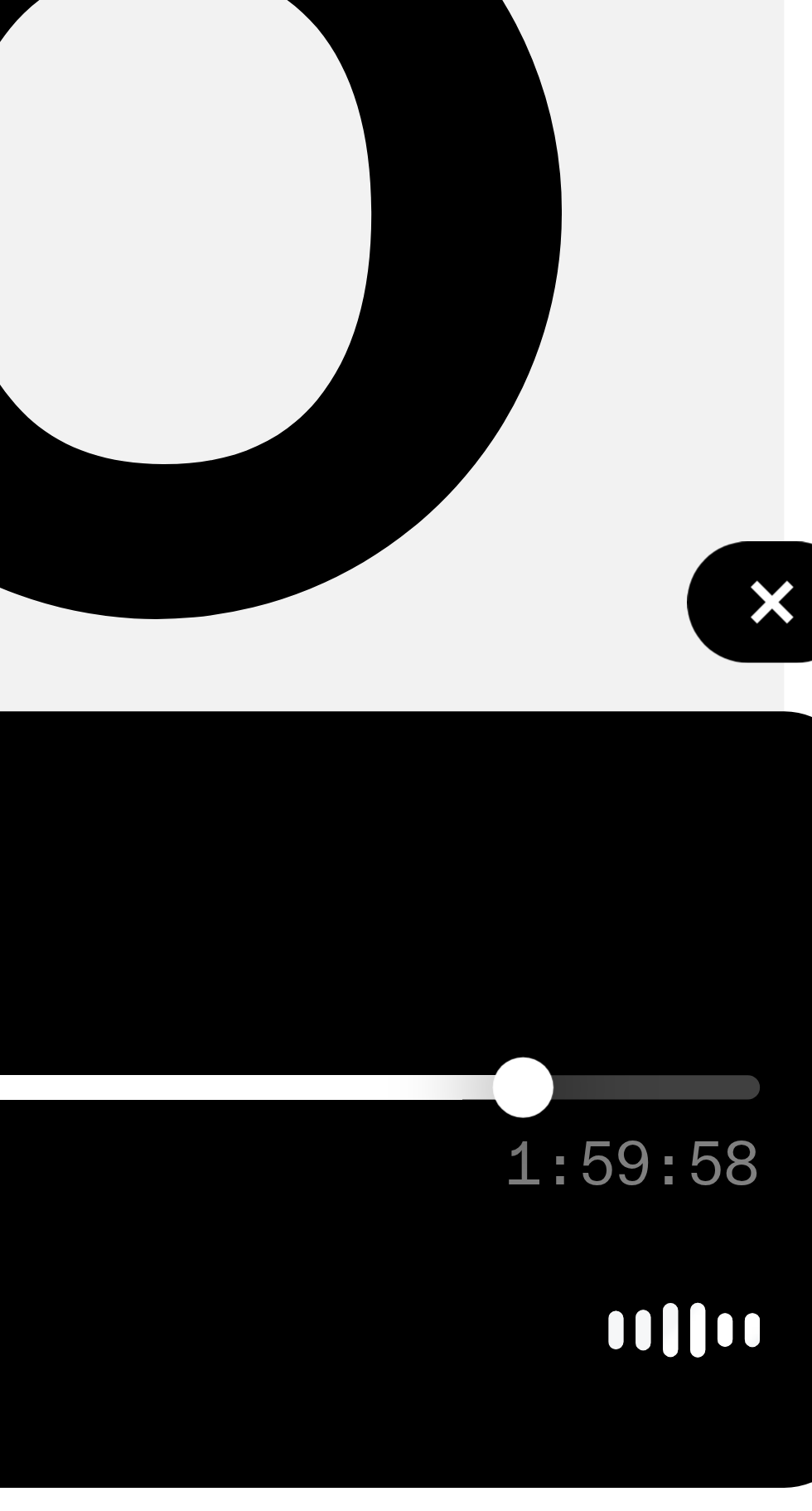
click at [764, 1446] on div at bounding box center [670, 1446] width 239 height 4
click at [773, 1444] on div at bounding box center [670, 1446] width 239 height 4
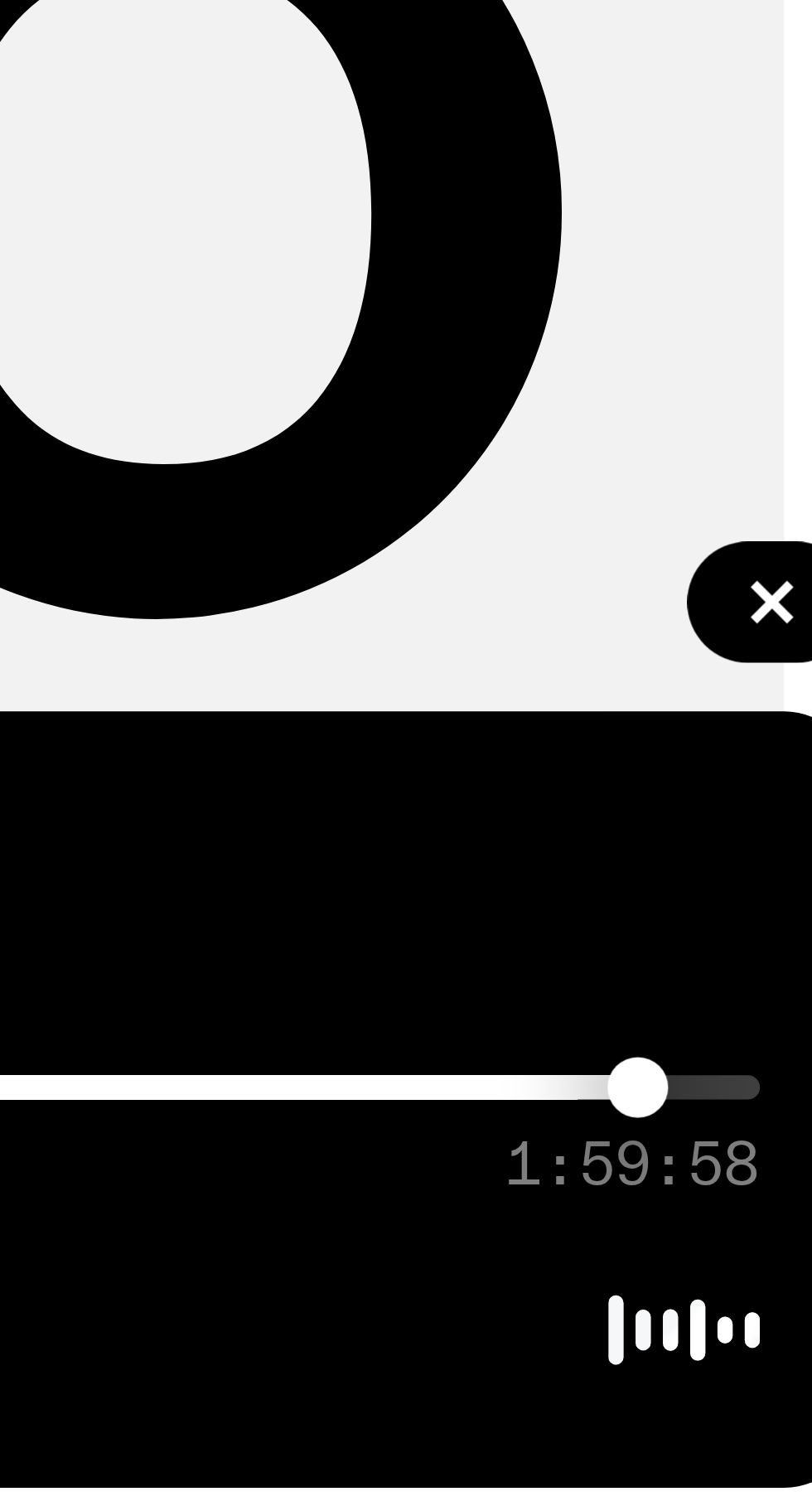
click at [782, 1446] on div at bounding box center [670, 1446] width 239 height 4
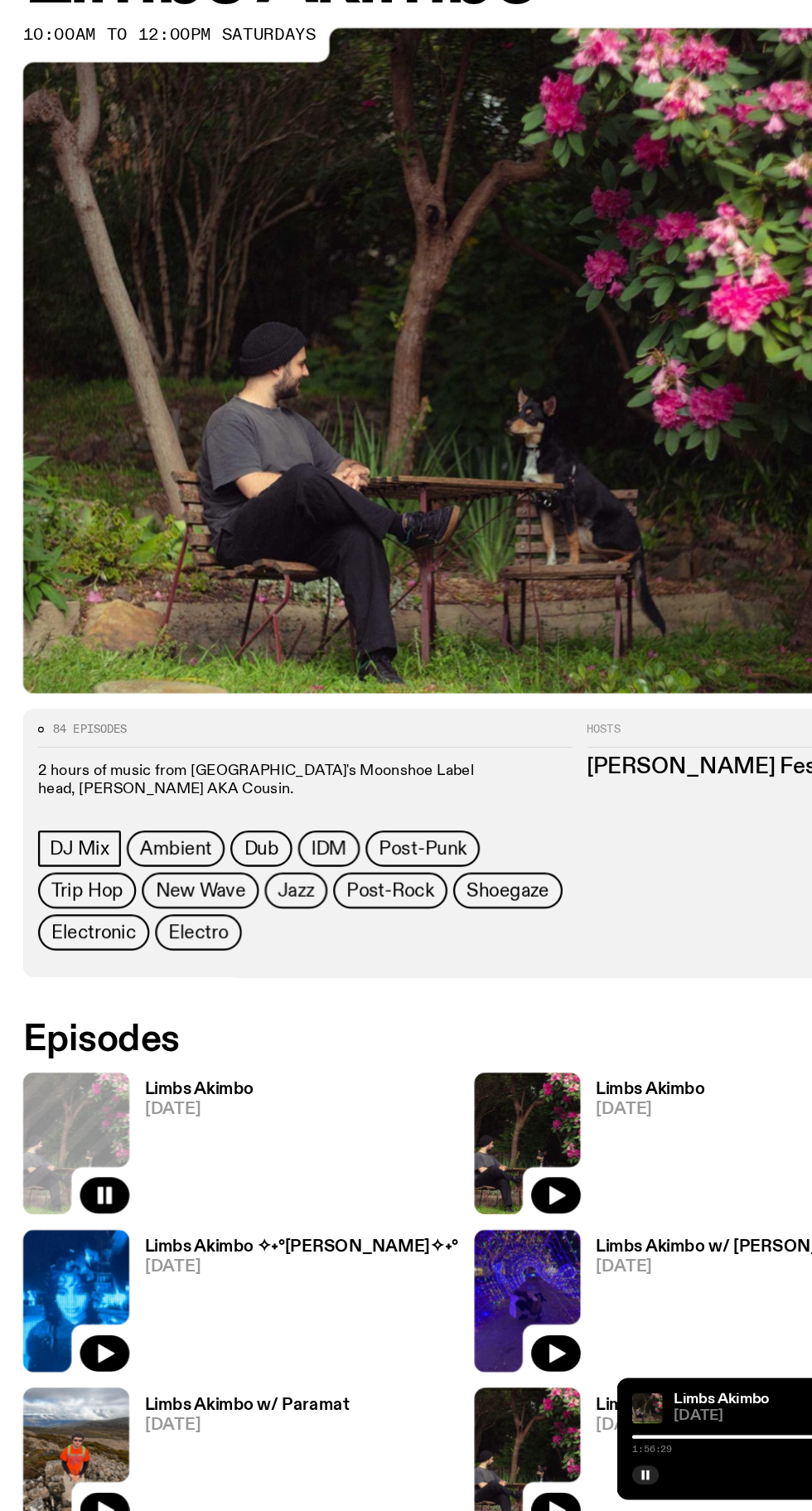
click at [601, 1143] on h3 "Limbs Akimbo" at bounding box center [566, 1144] width 95 height 14
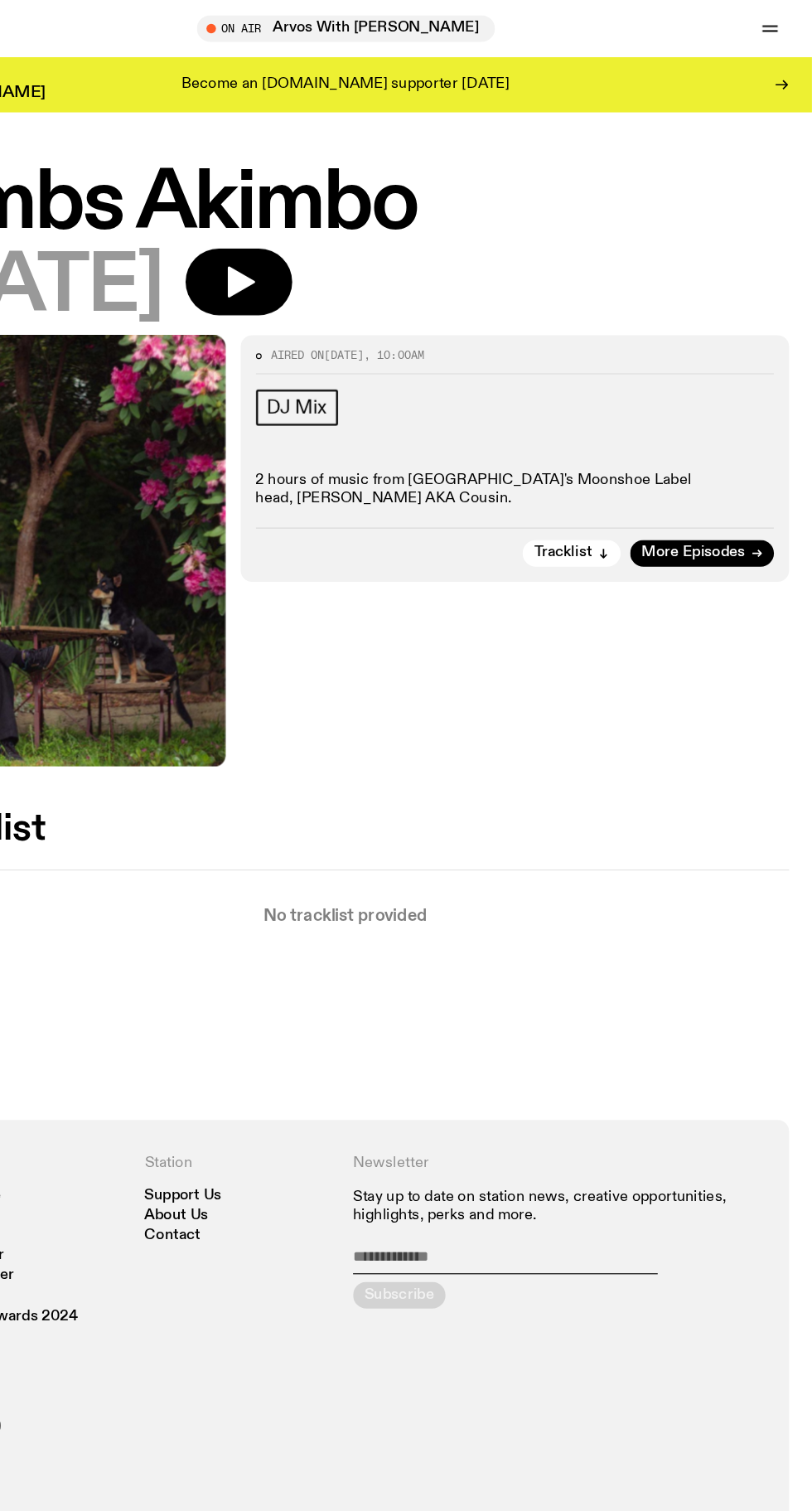
click at [327, 249] on icon "button" at bounding box center [315, 246] width 24 height 27
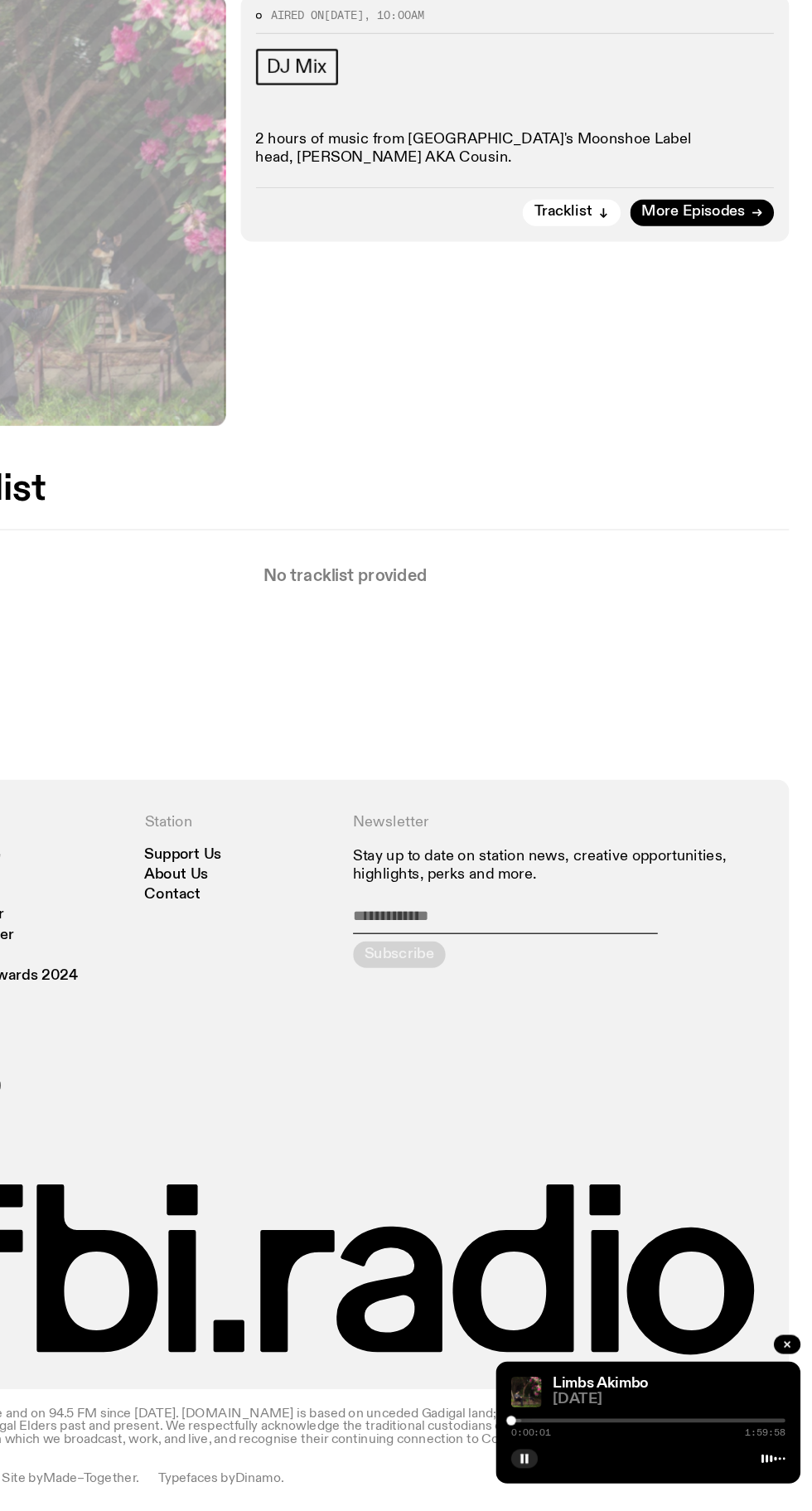
scroll to position [98, 0]
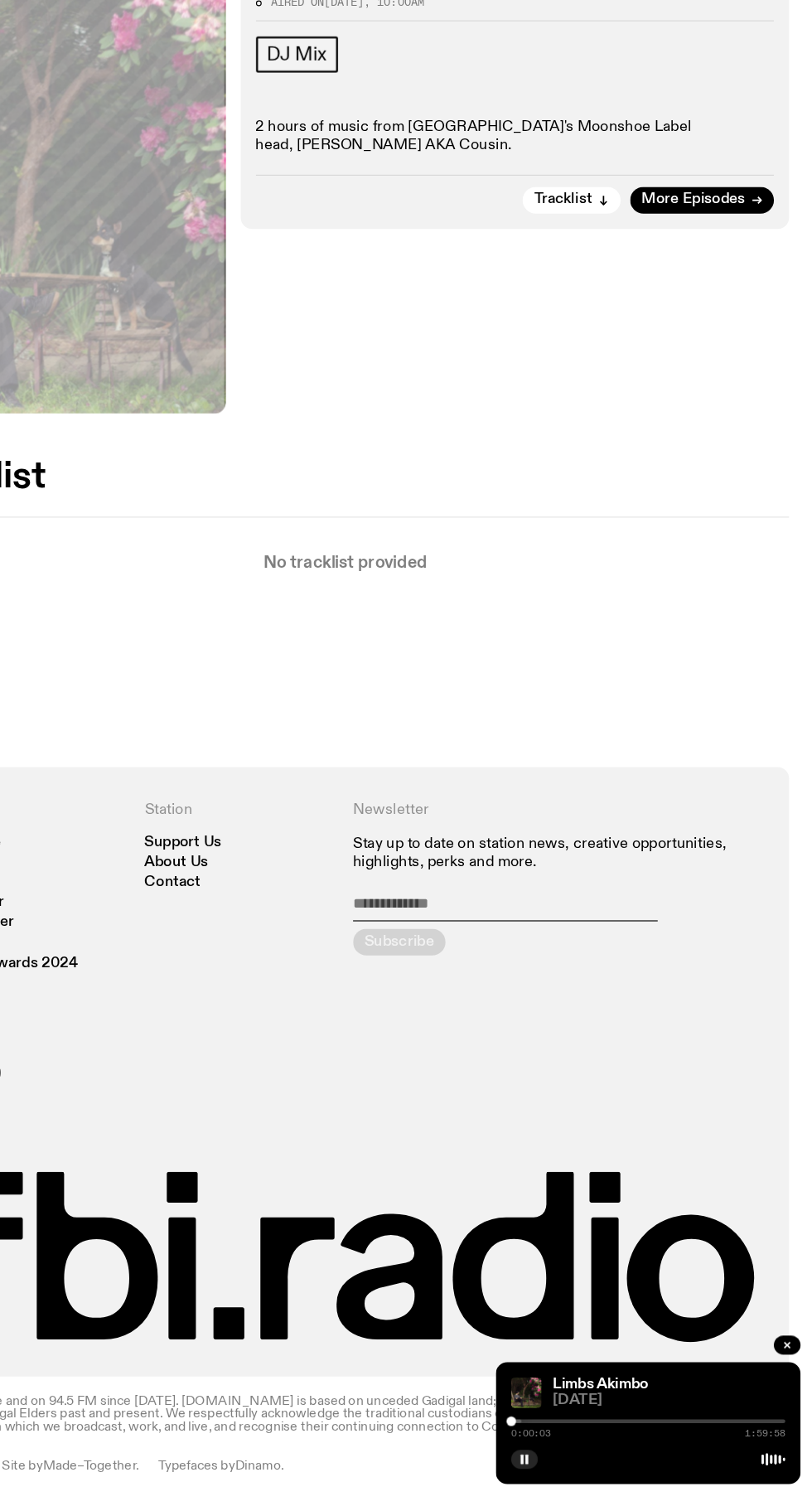
click at [583, 1448] on div at bounding box center [670, 1446] width 239 height 4
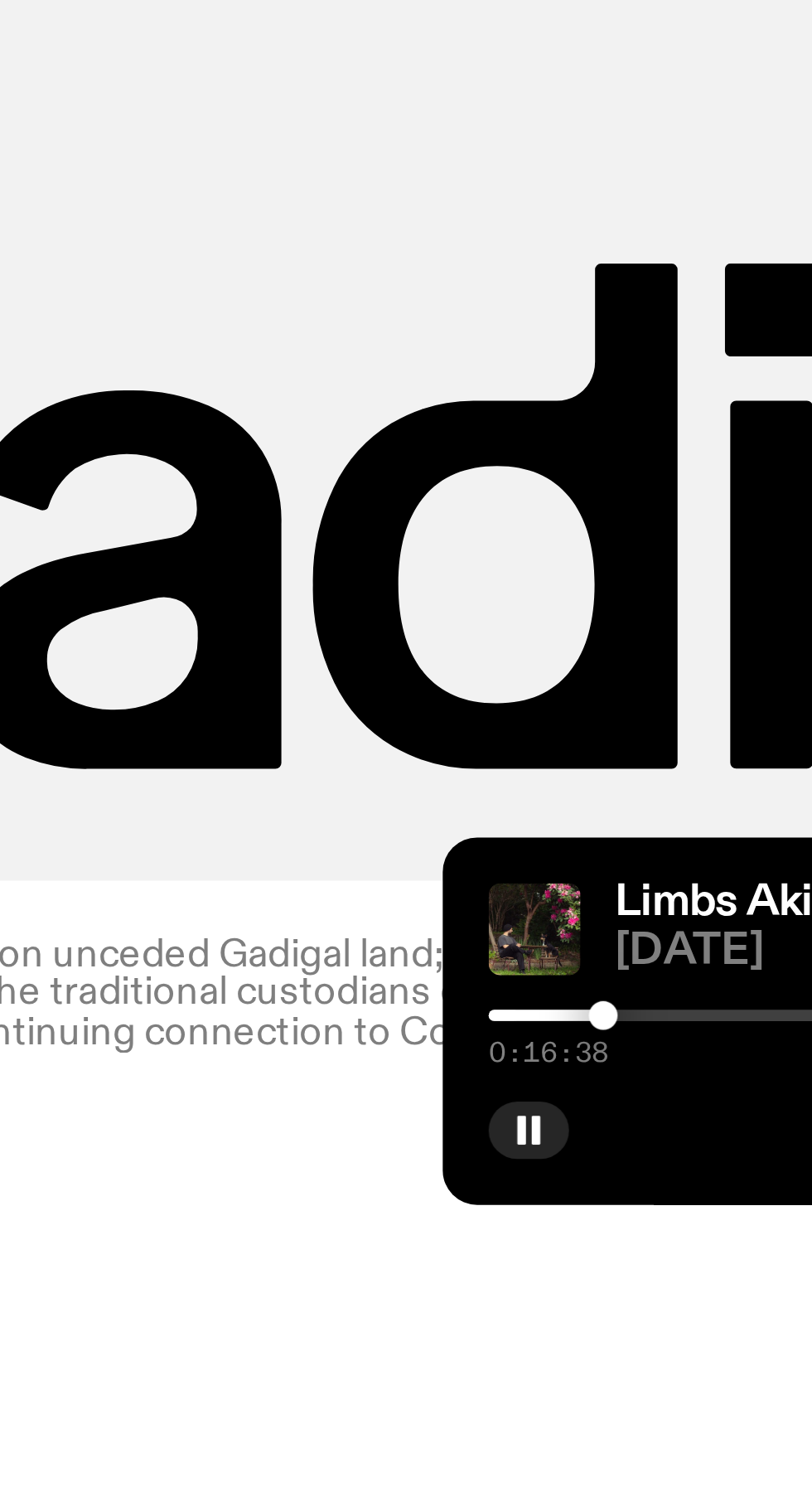
click at [565, 1448] on div at bounding box center [464, 1446] width 239 height 4
click at [557, 1448] on div at bounding box center [446, 1446] width 239 height 4
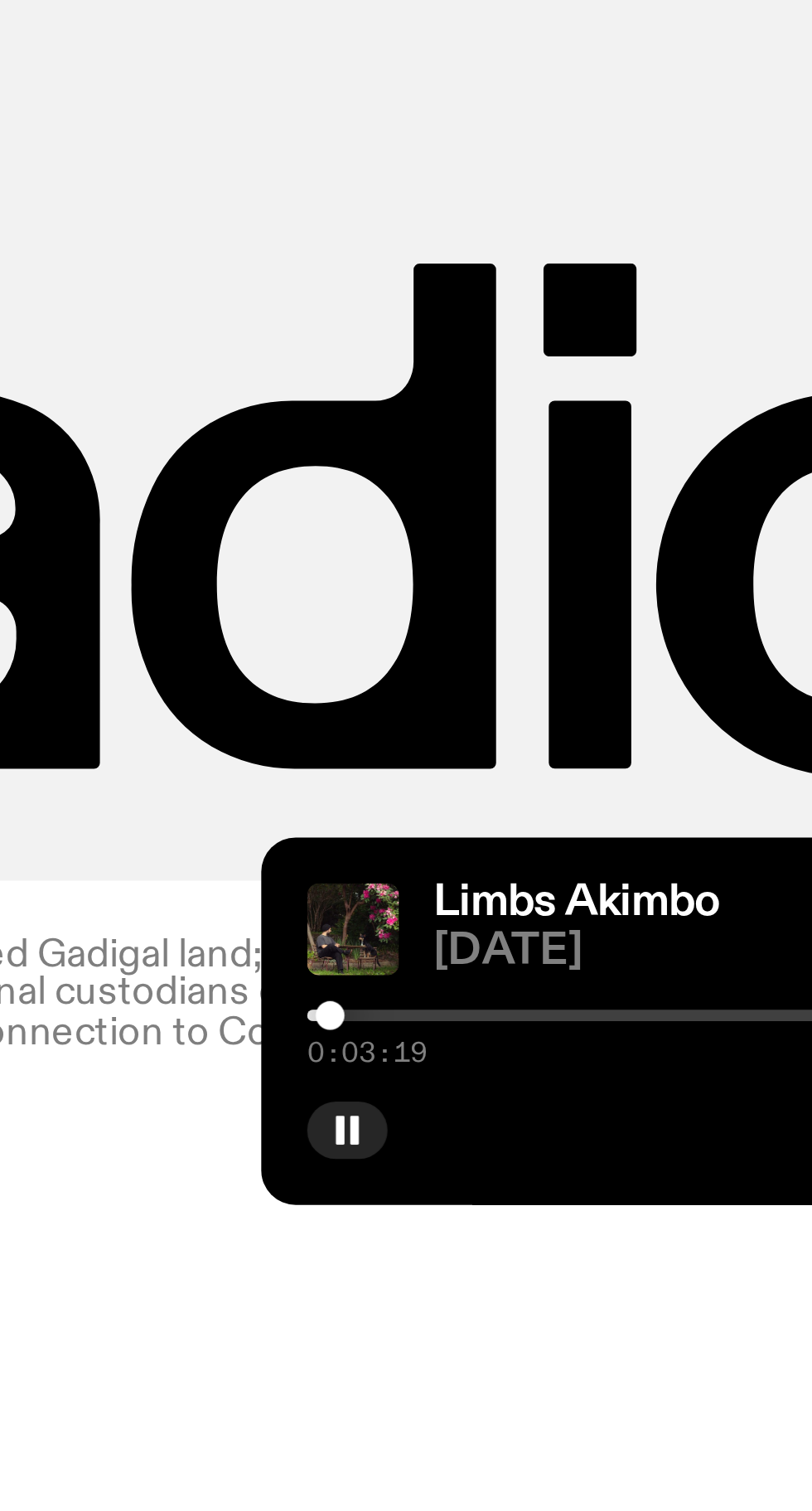
click at [617, 1448] on div at bounding box center [670, 1446] width 239 height 4
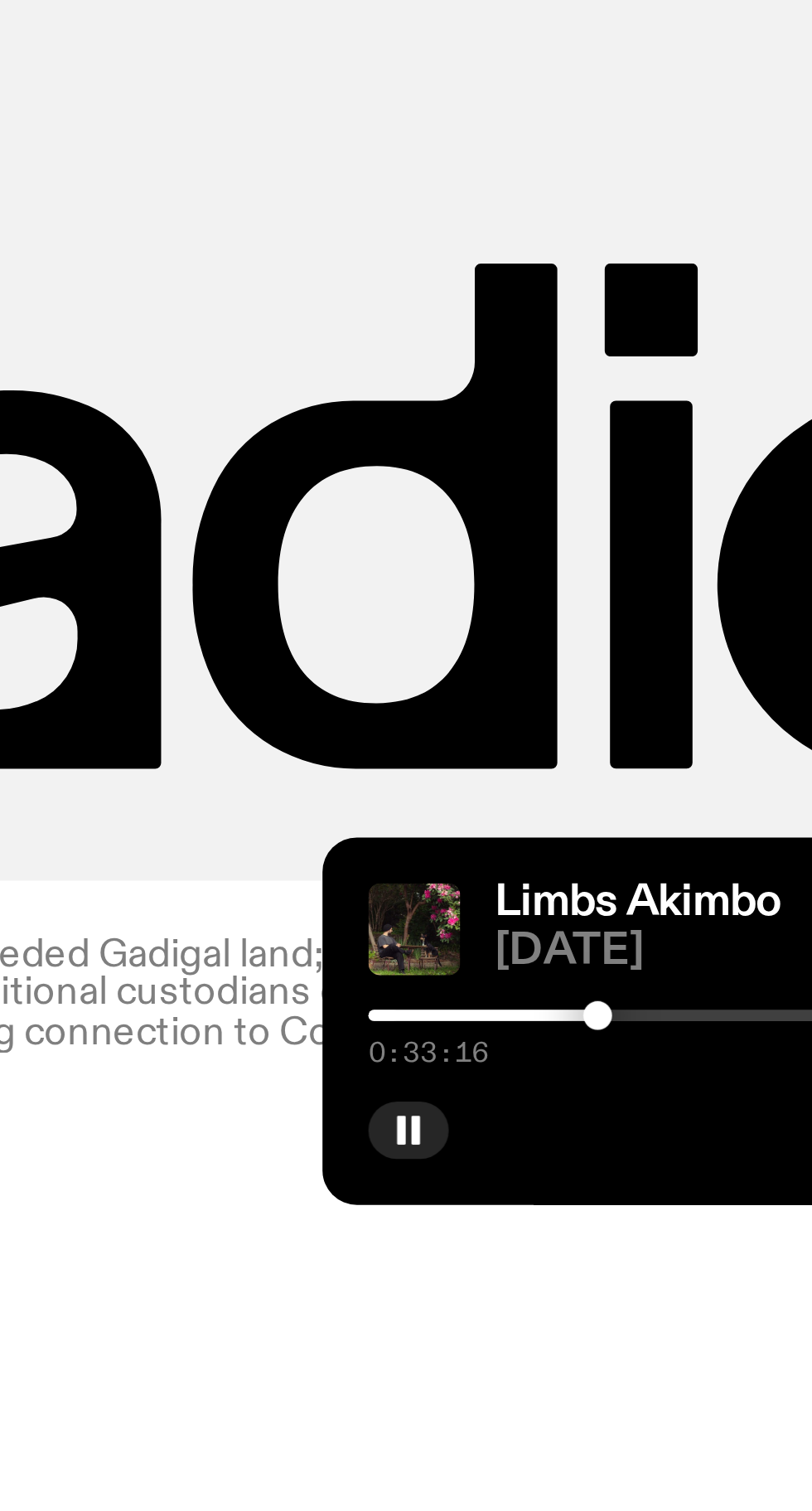
click at [646, 1448] on div at bounding box center [670, 1446] width 239 height 4
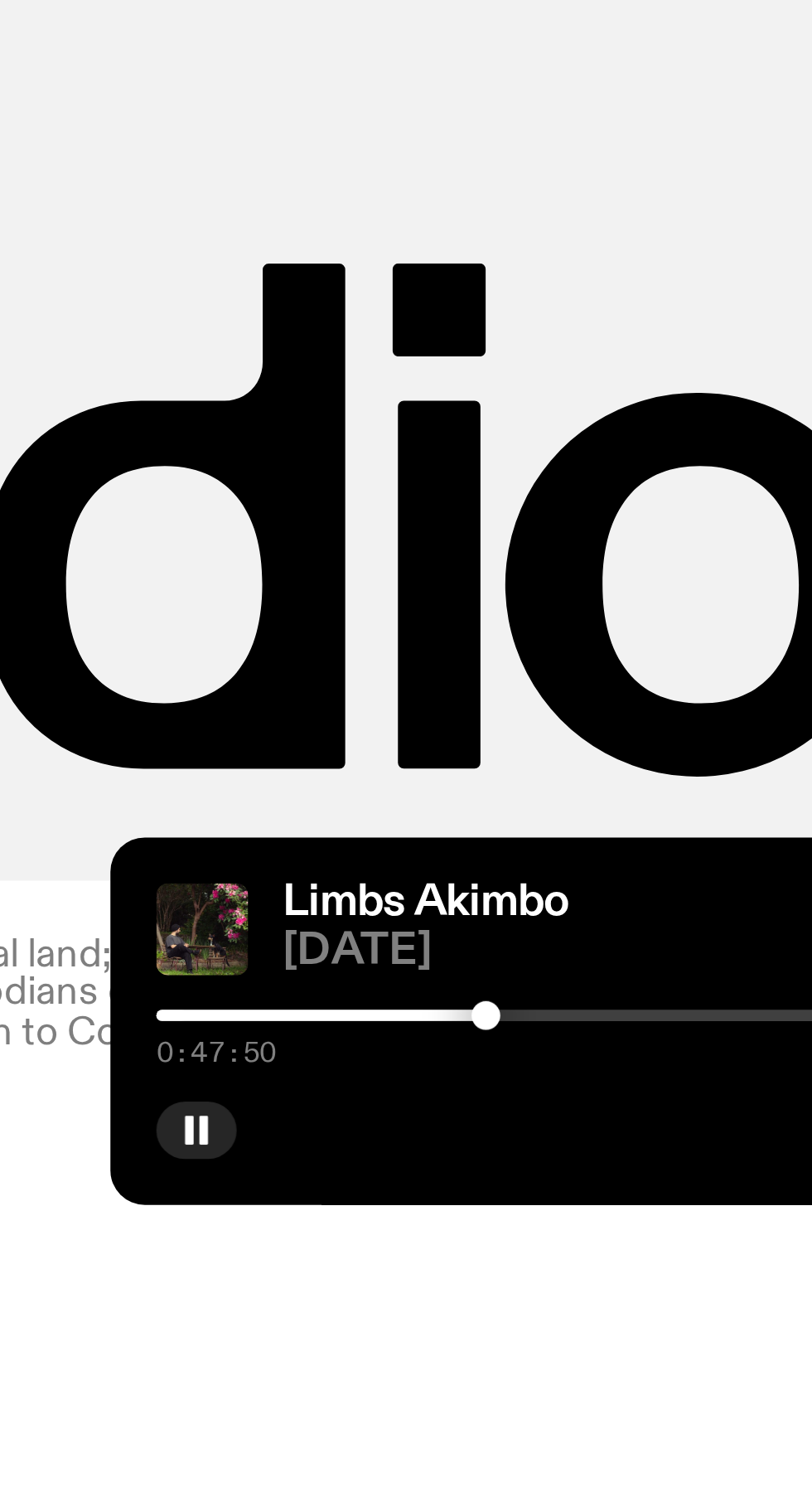
click at [658, 1448] on div at bounding box center [670, 1446] width 239 height 4
click at [670, 1448] on div at bounding box center [670, 1446] width 239 height 4
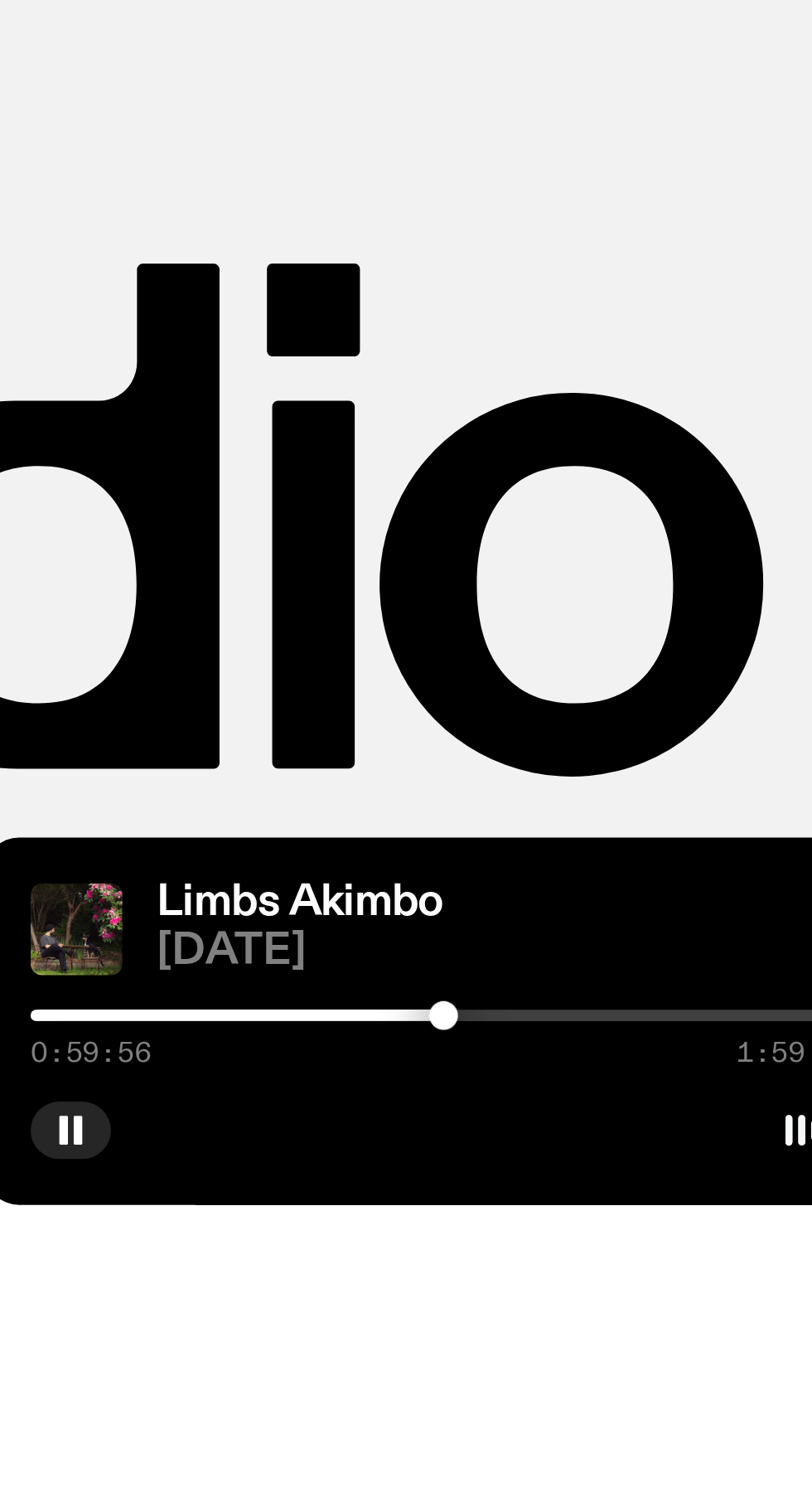
click at [687, 1448] on div at bounding box center [670, 1446] width 239 height 4
click at [701, 1448] on div at bounding box center [670, 1446] width 239 height 4
click at [716, 1448] on div at bounding box center [670, 1446] width 239 height 4
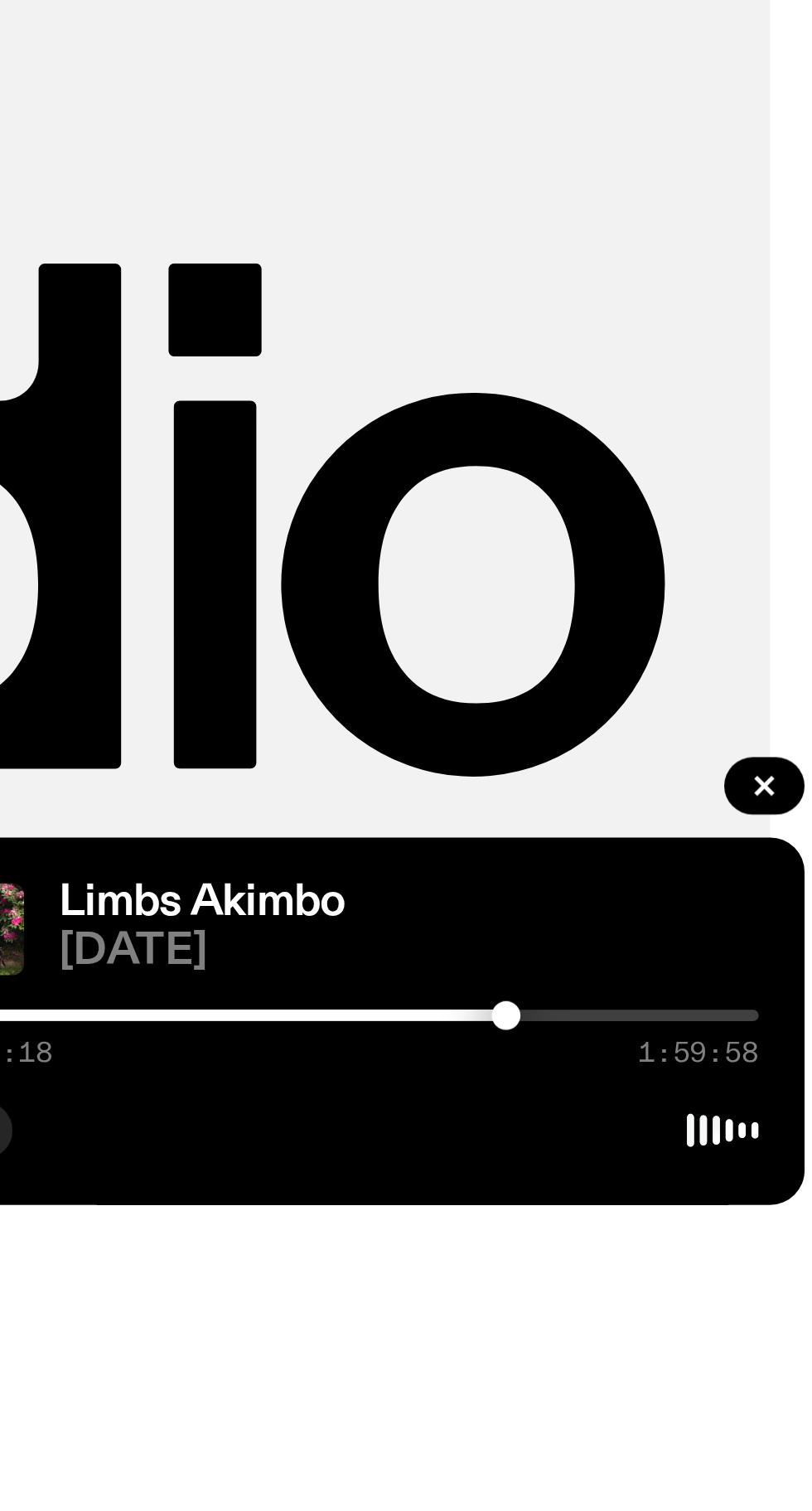
click at [729, 1448] on div at bounding box center [670, 1446] width 239 height 4
click at [741, 1448] on div at bounding box center [670, 1446] width 239 height 4
click at [753, 1448] on div at bounding box center [670, 1446] width 239 height 4
click at [766, 1448] on div at bounding box center [670, 1446] width 239 height 4
